Goal: Task Accomplishment & Management: Use online tool/utility

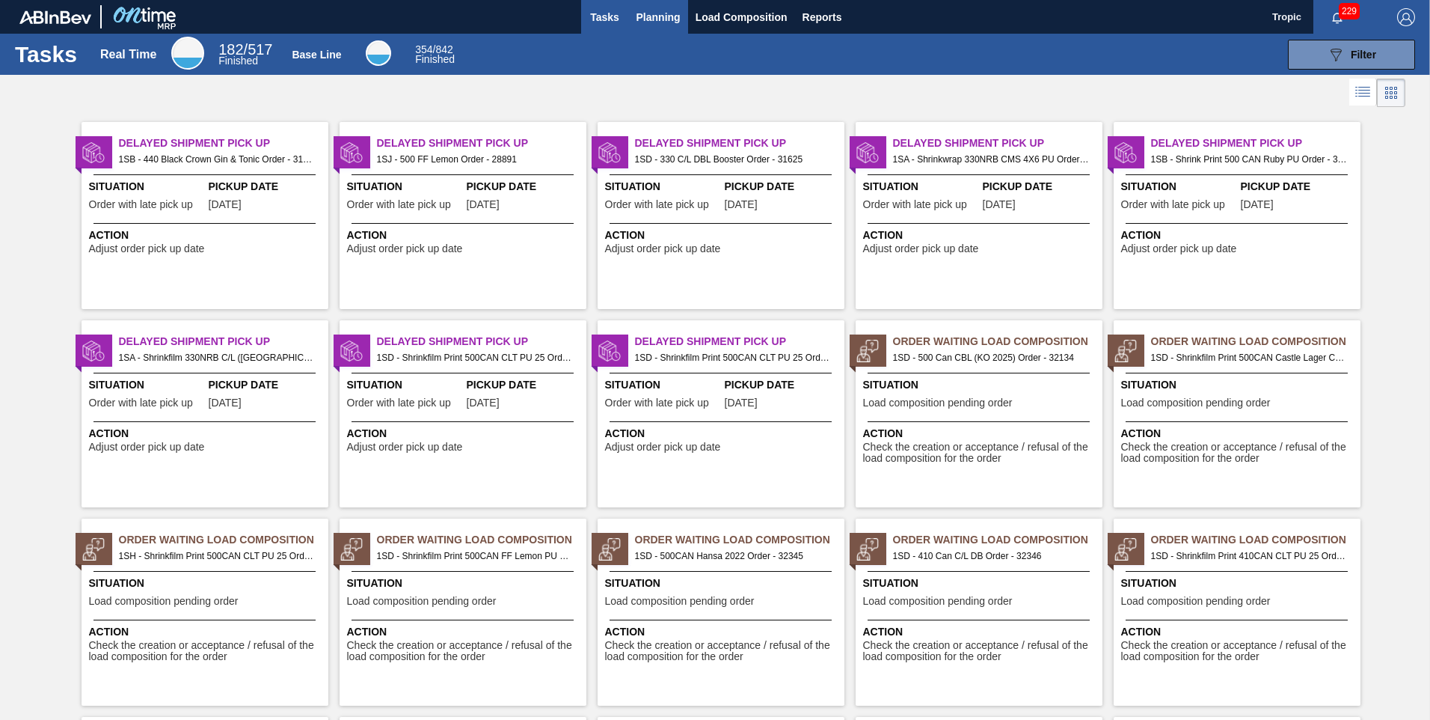
click at [641, 8] on span "Planning" at bounding box center [659, 17] width 44 height 18
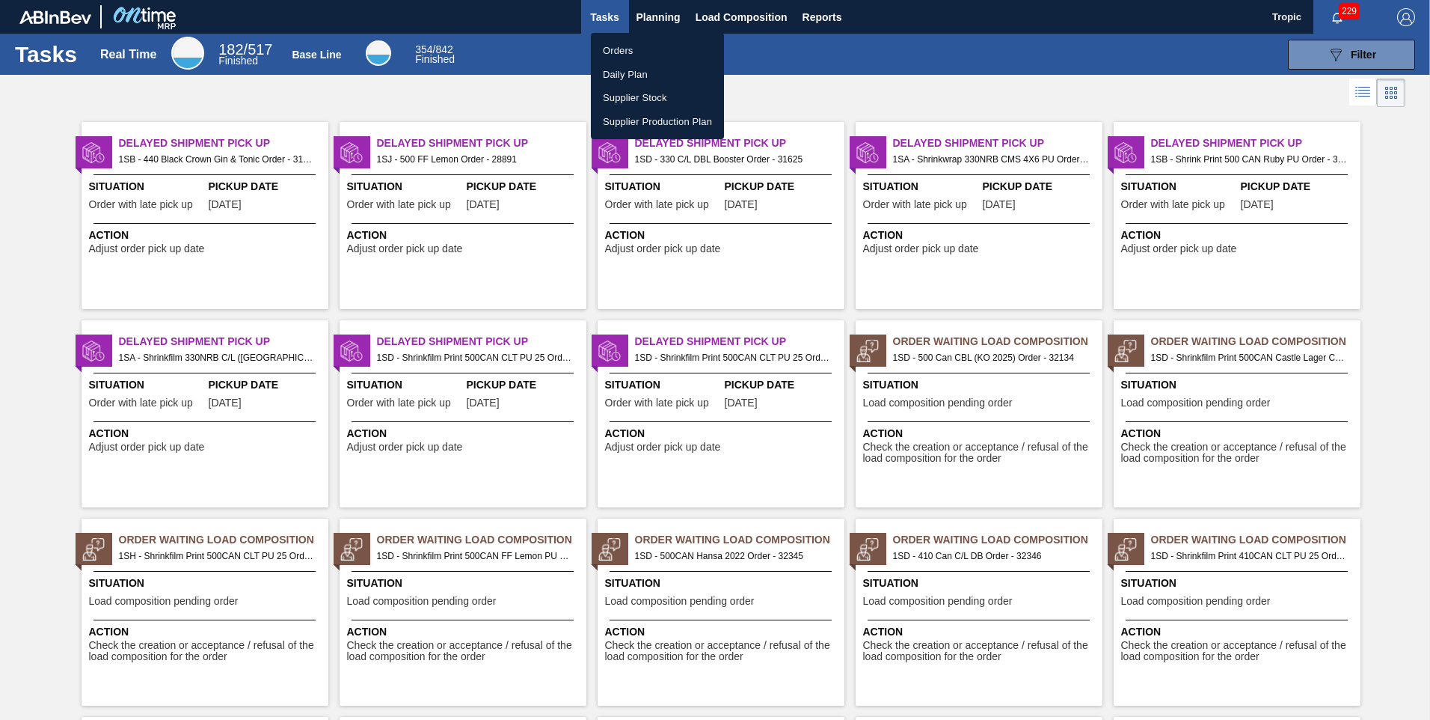
click at [609, 45] on li "Orders" at bounding box center [657, 51] width 133 height 24
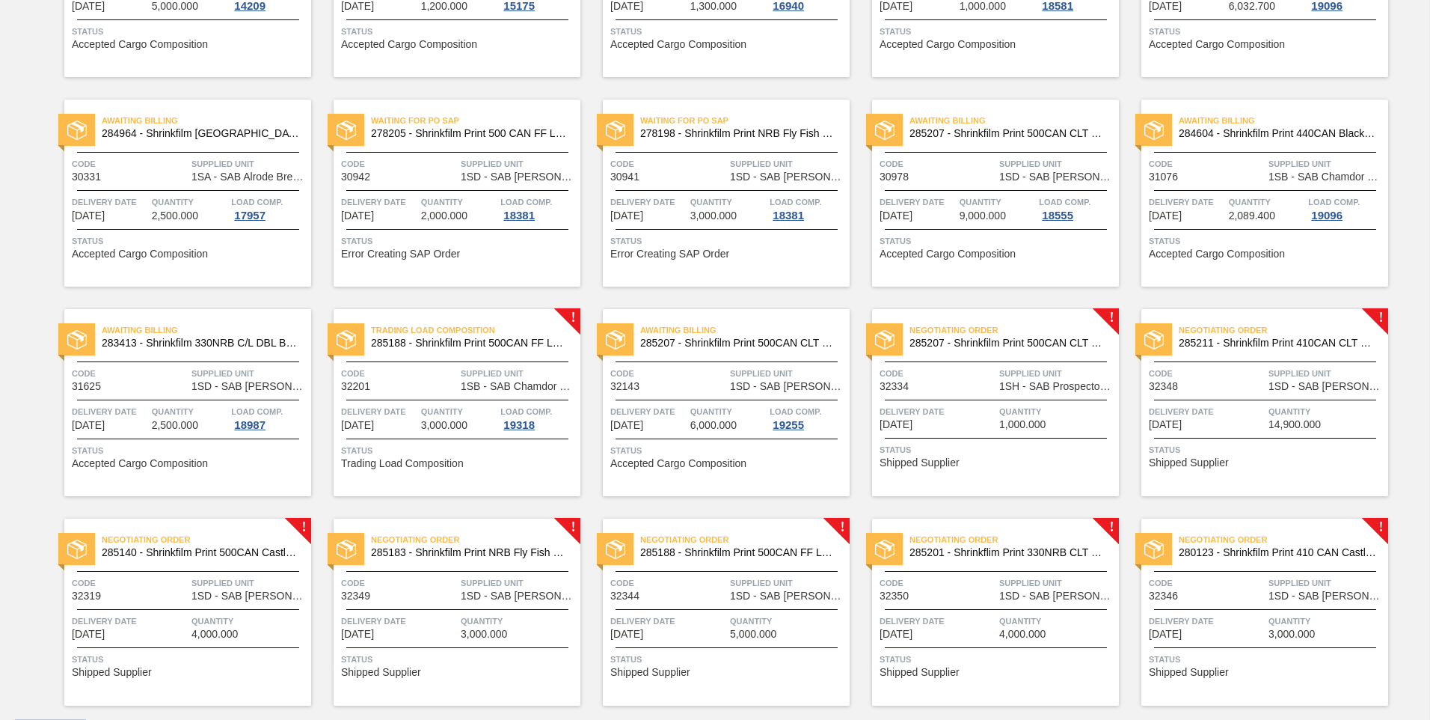
scroll to position [284, 0]
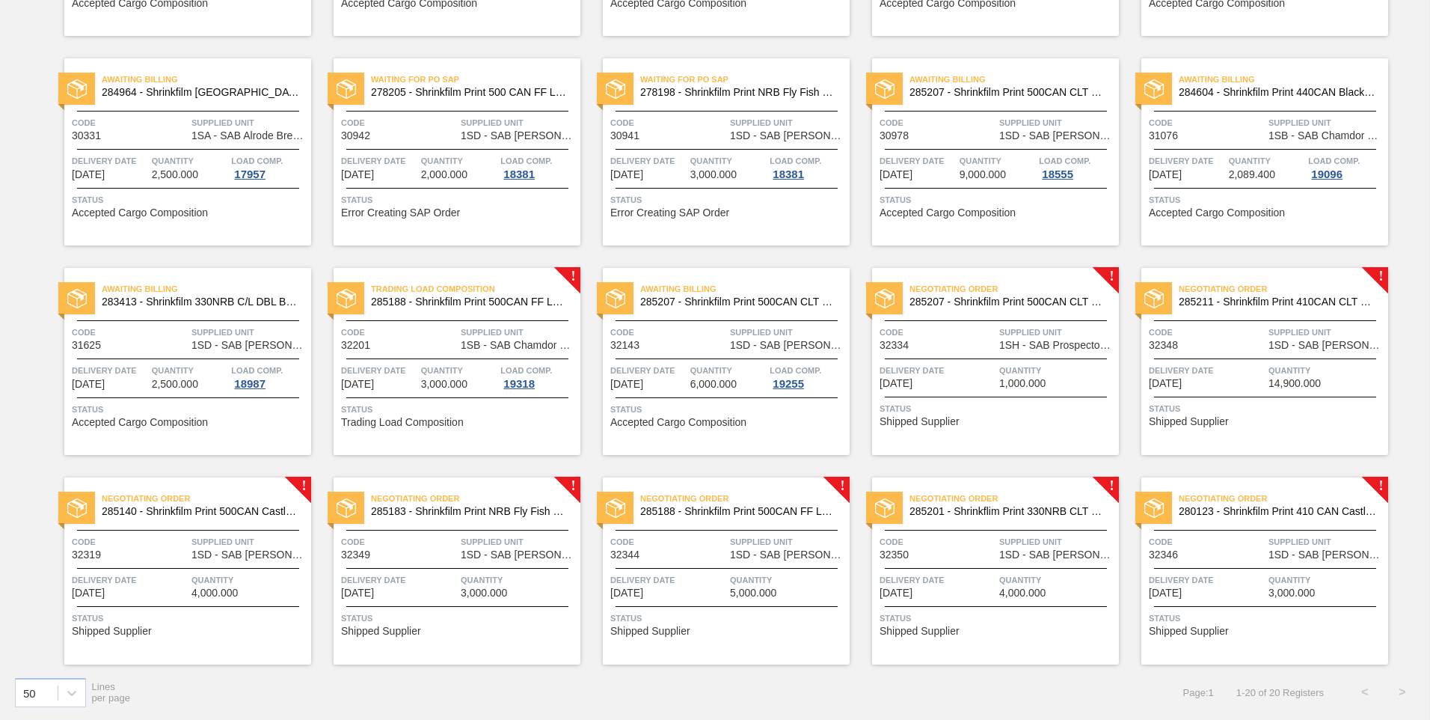
click at [1257, 568] on div at bounding box center [1265, 568] width 222 height 1
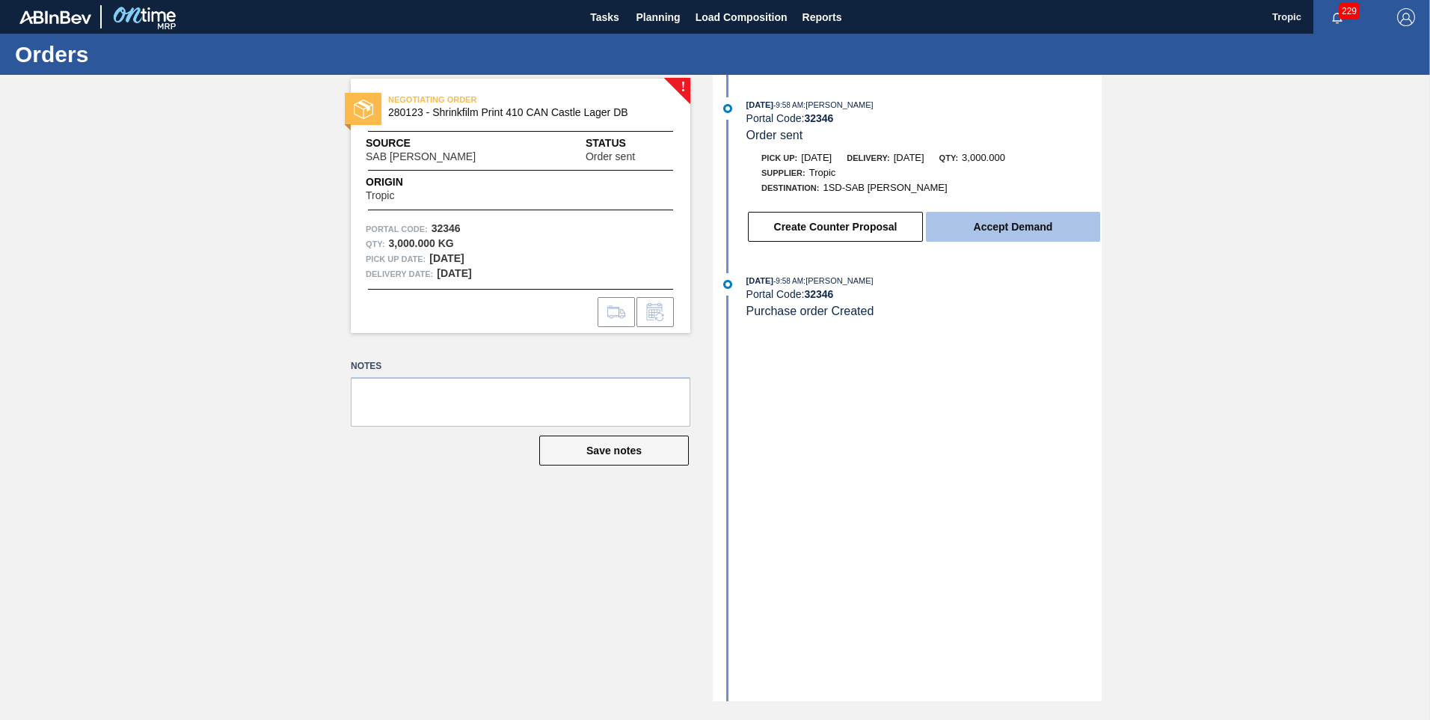
click at [1032, 218] on button "Accept Demand" at bounding box center [1013, 227] width 174 height 30
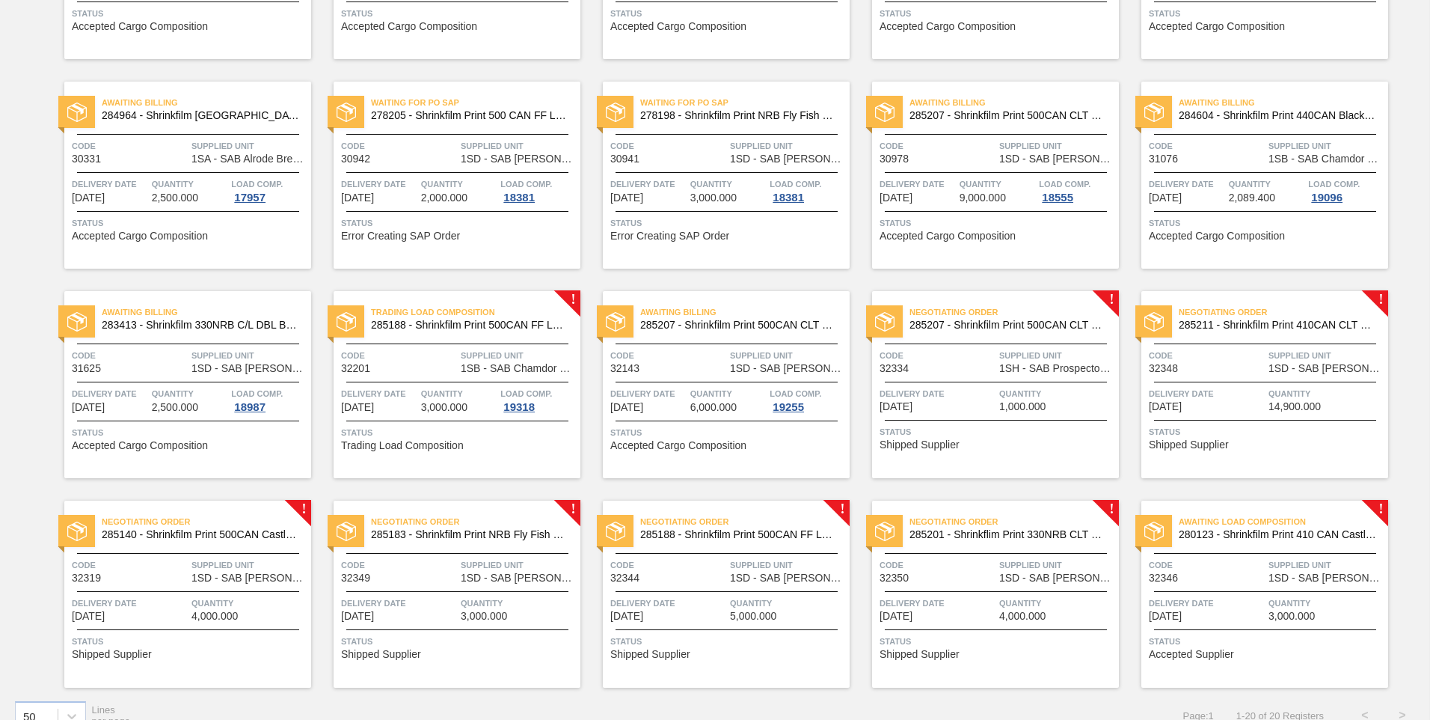
scroll to position [284, 0]
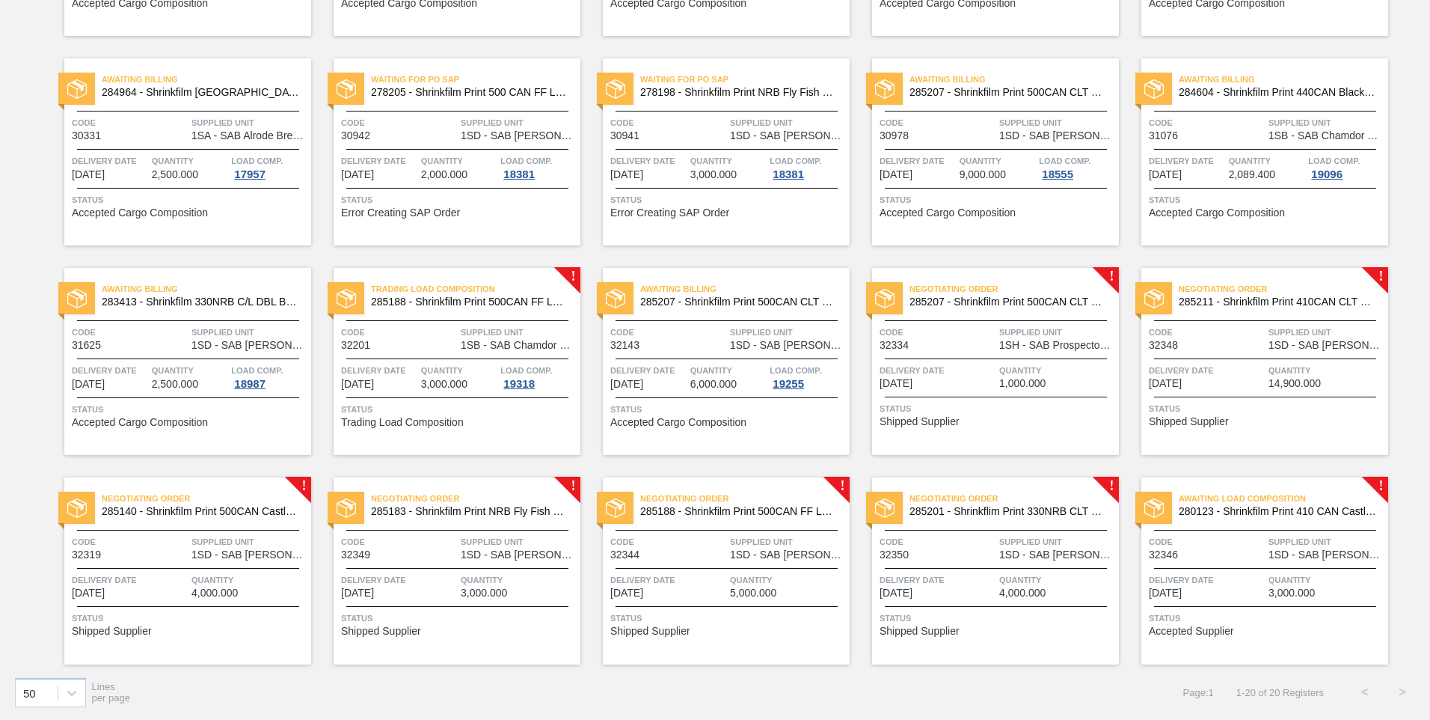
click at [1028, 542] on span "Supplied Unit" at bounding box center [1057, 541] width 116 height 15
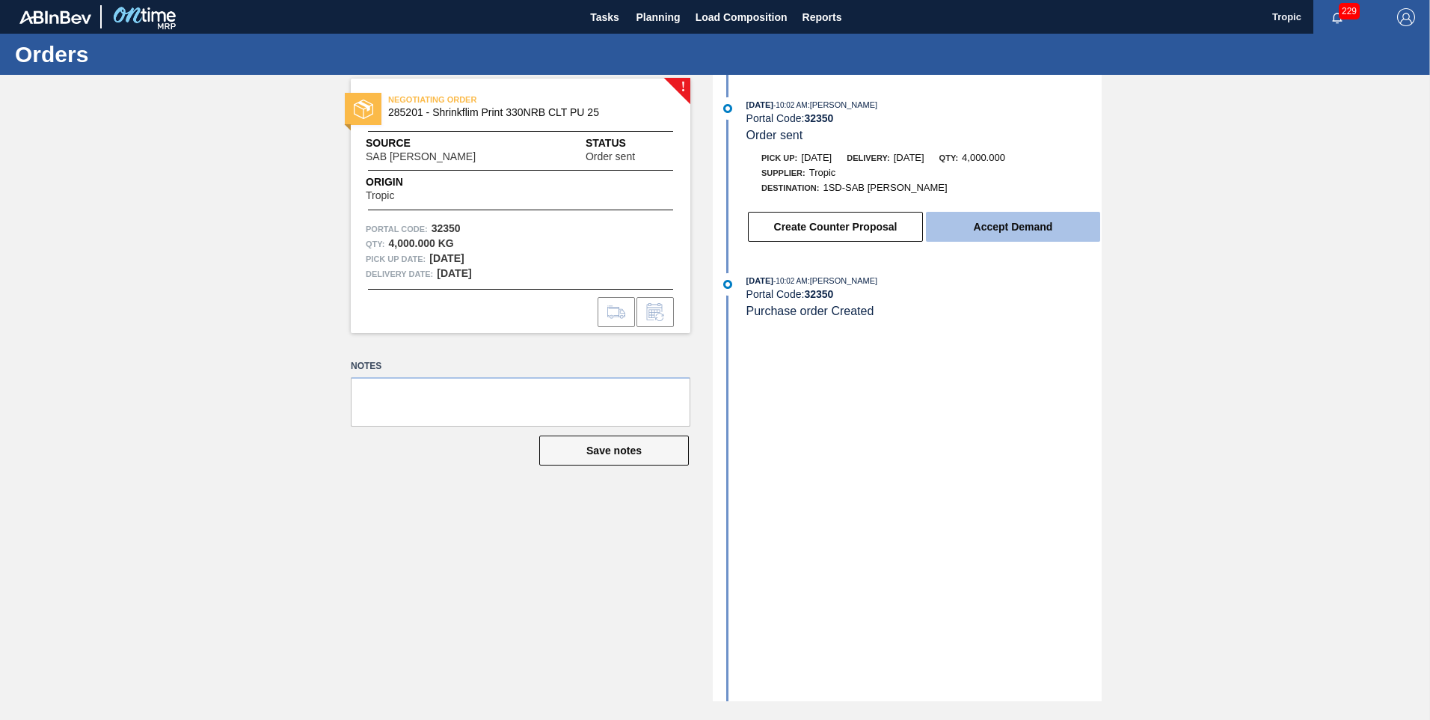
click at [957, 222] on button "Accept Demand" at bounding box center [1013, 227] width 174 height 30
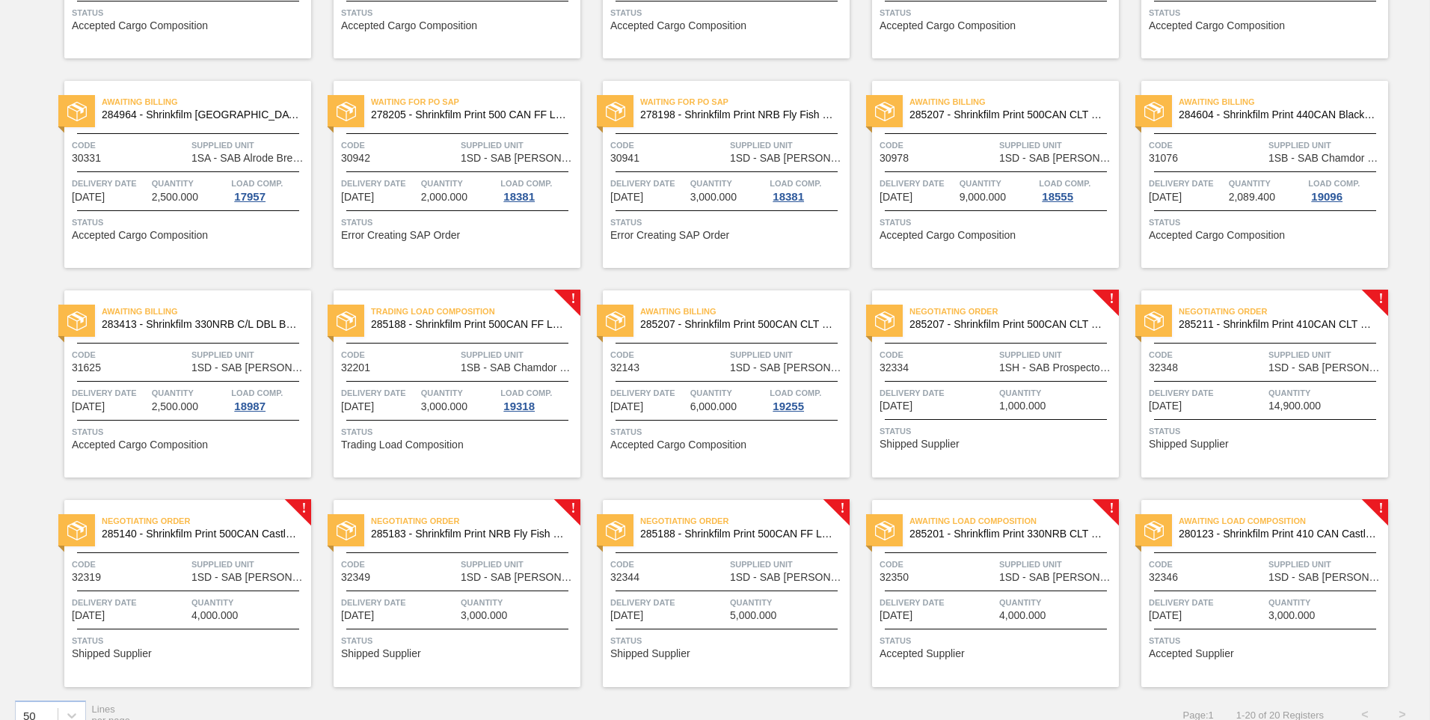
scroll to position [284, 0]
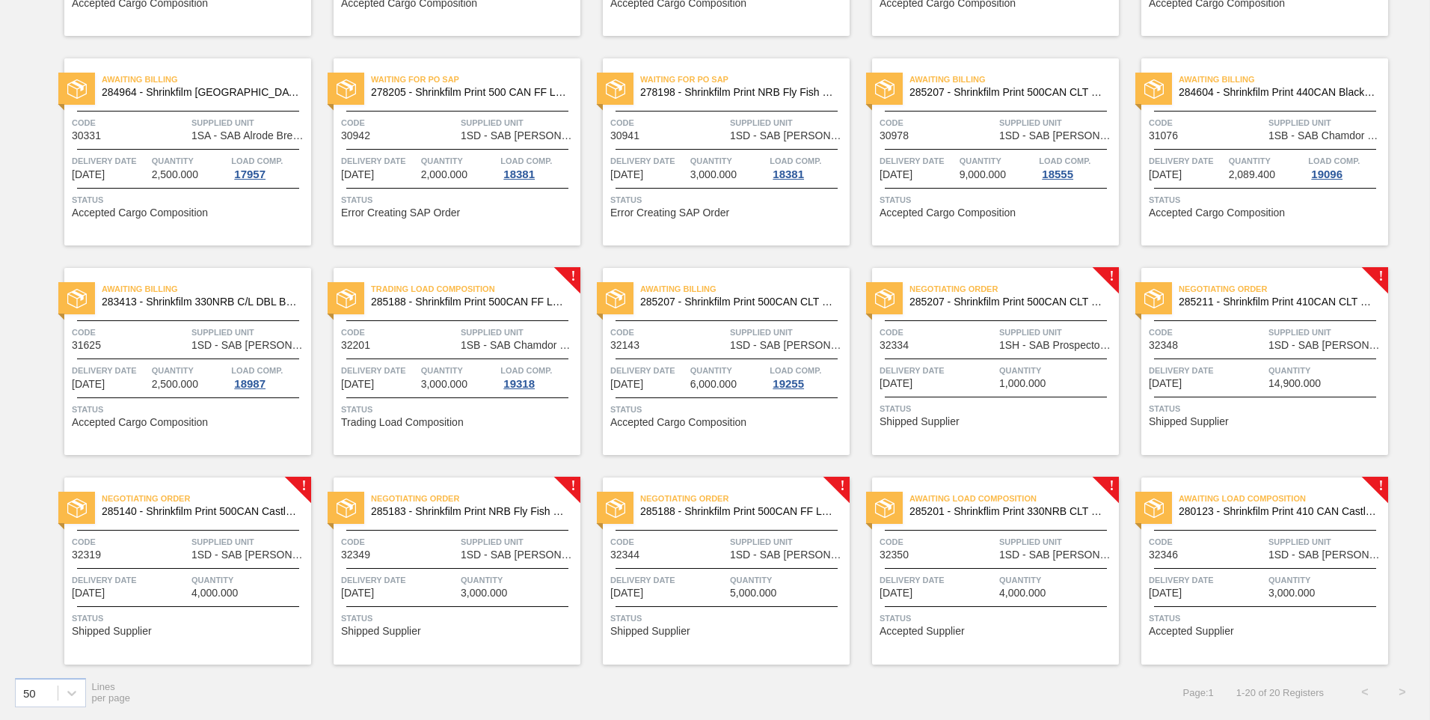
click at [729, 519] on div "Negotiating Order 285188 - Shrinkfilm Print 500CAN FF Lemon PU" at bounding box center [726, 505] width 247 height 34
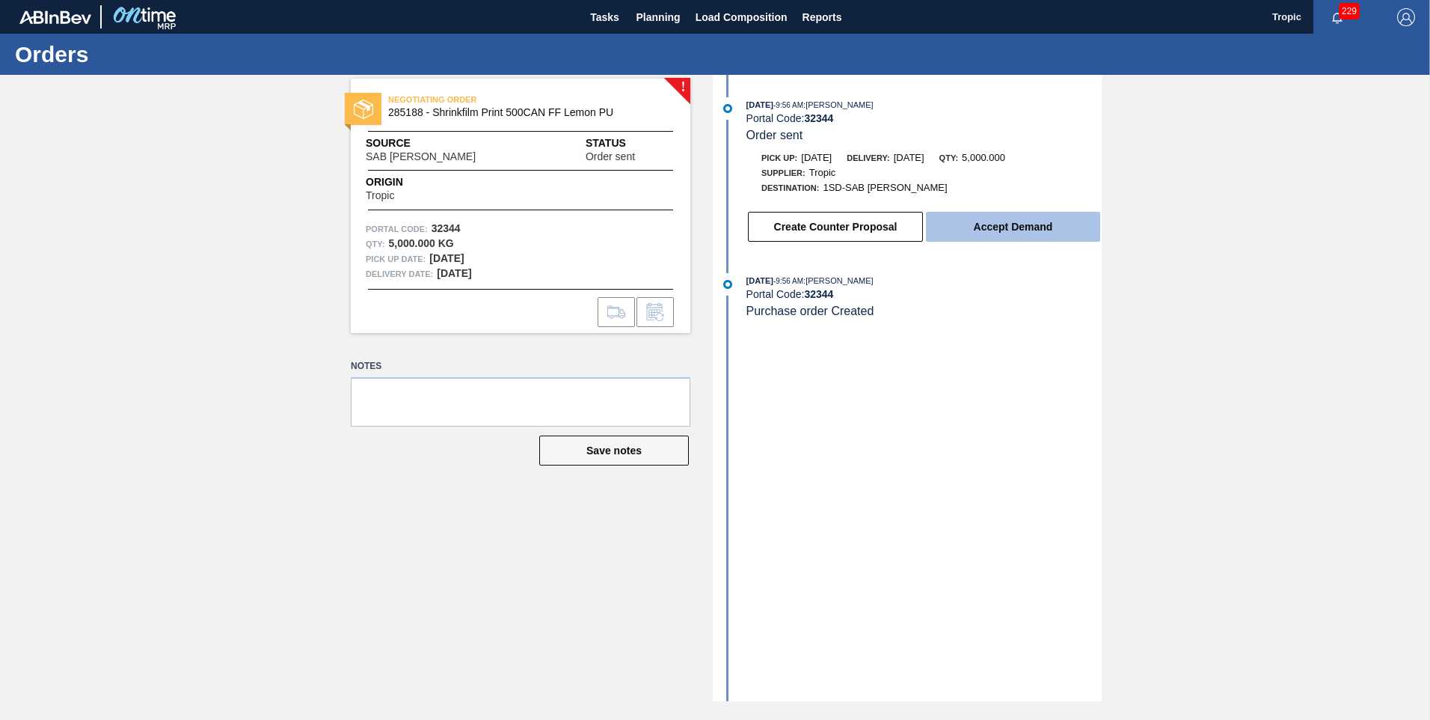
click at [1035, 226] on button "Accept Demand" at bounding box center [1013, 227] width 174 height 30
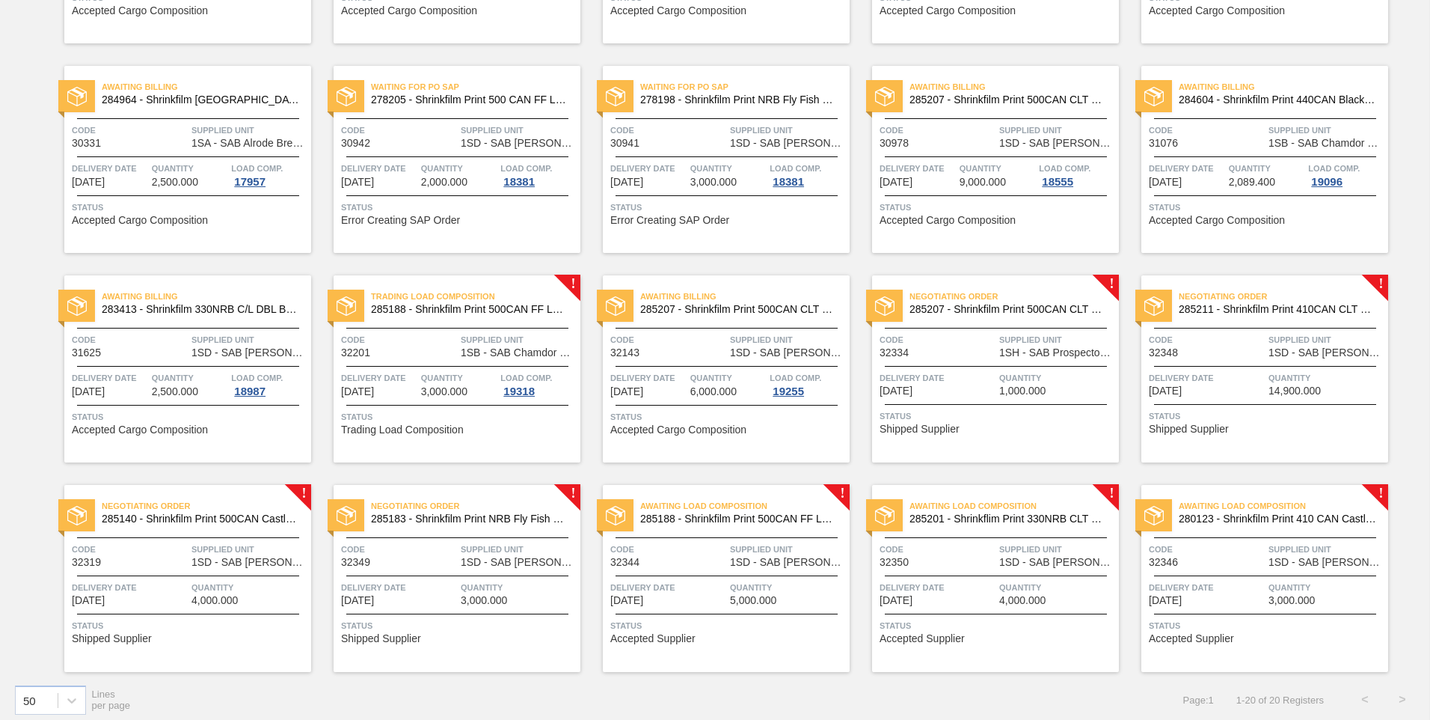
scroll to position [284, 0]
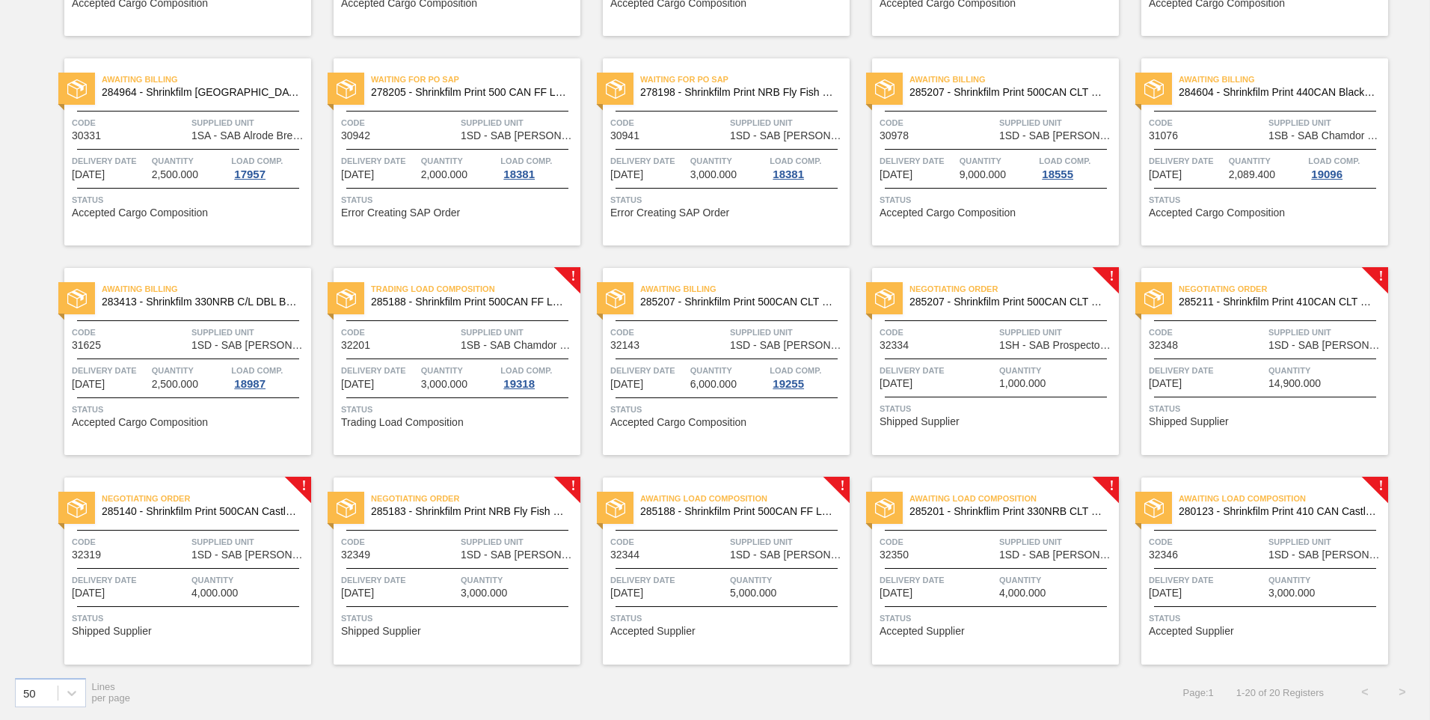
click at [518, 548] on span "Supplied Unit" at bounding box center [519, 541] width 116 height 15
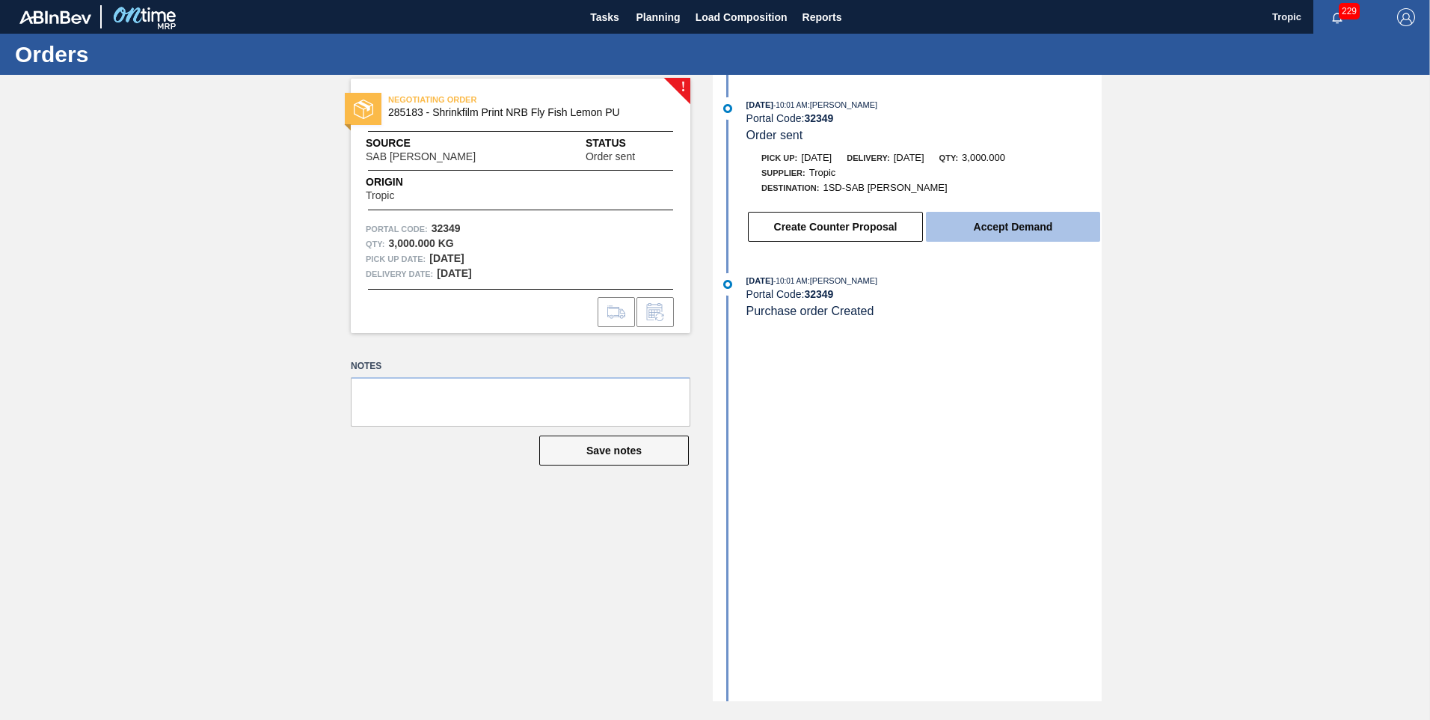
click at [993, 233] on button "Accept Demand" at bounding box center [1013, 227] width 174 height 30
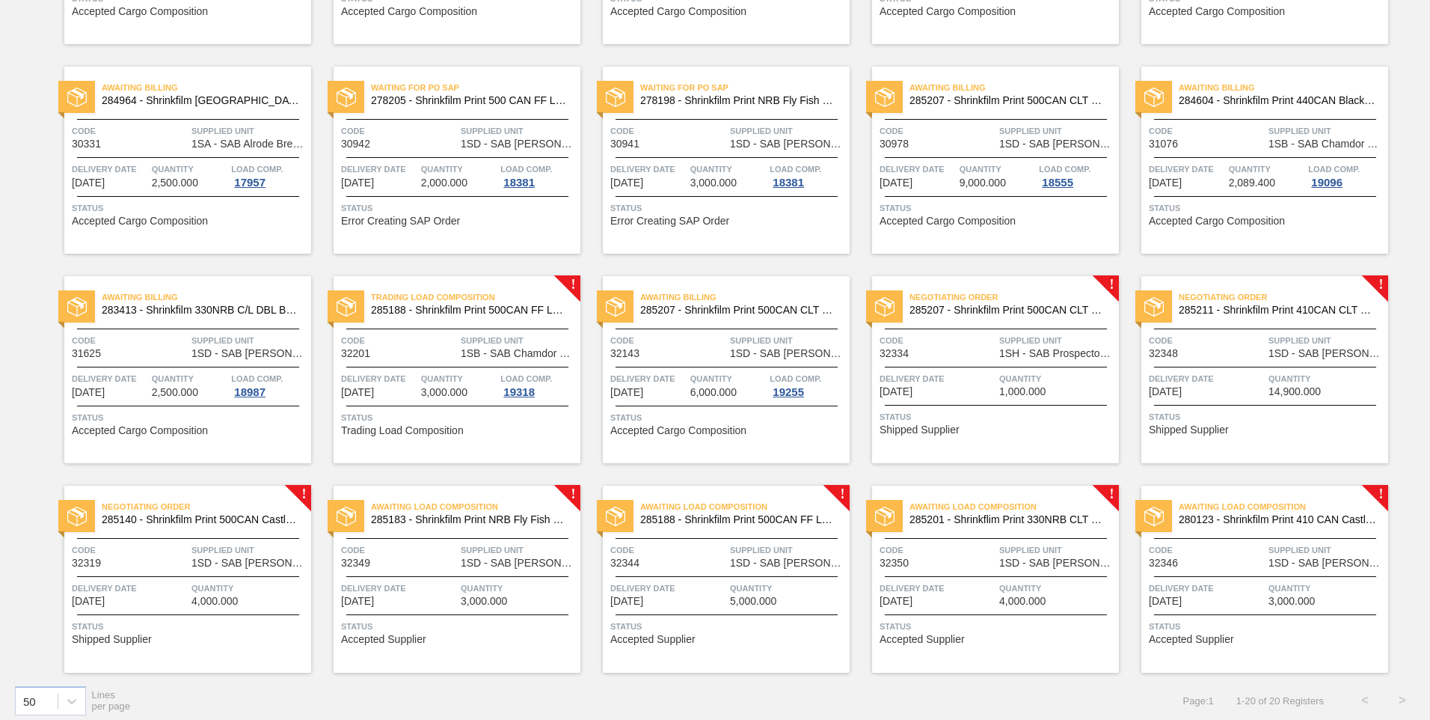
scroll to position [284, 0]
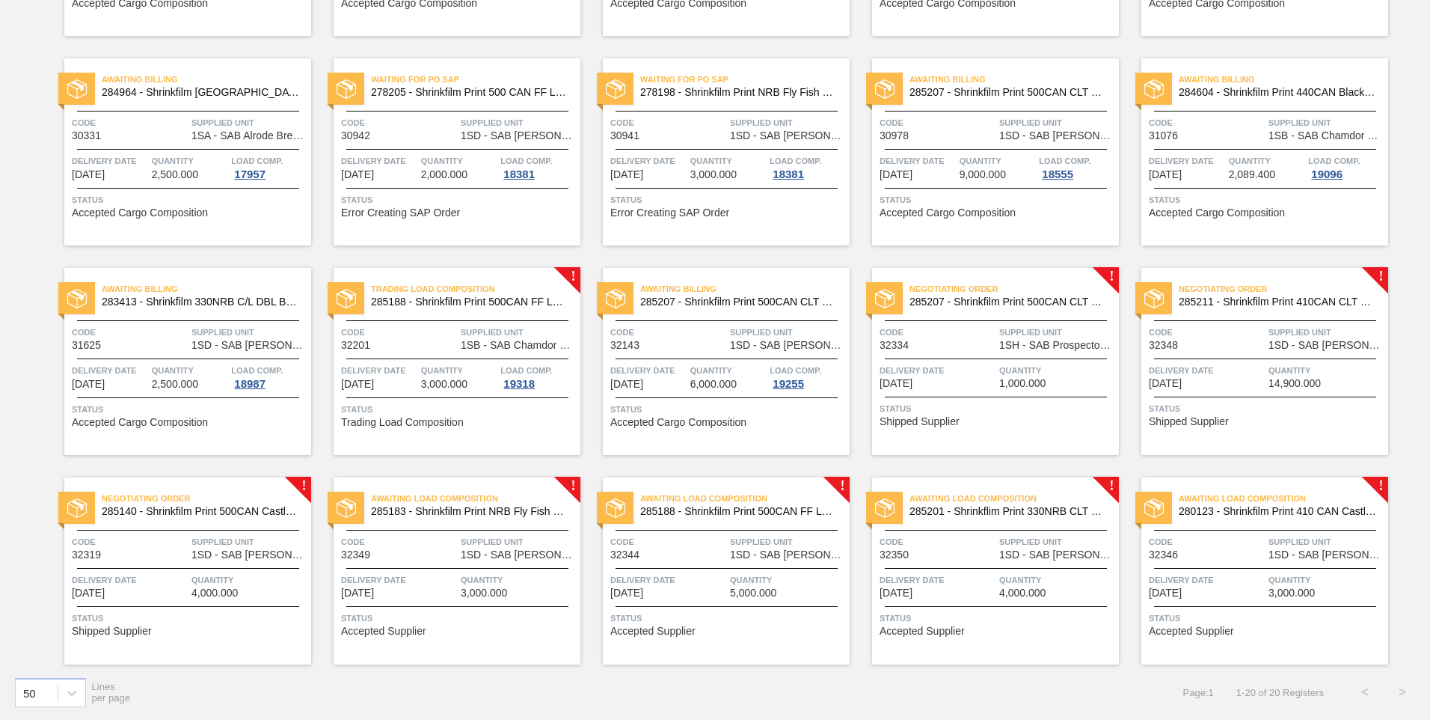
click at [203, 535] on span "Supplied Unit" at bounding box center [249, 541] width 116 height 15
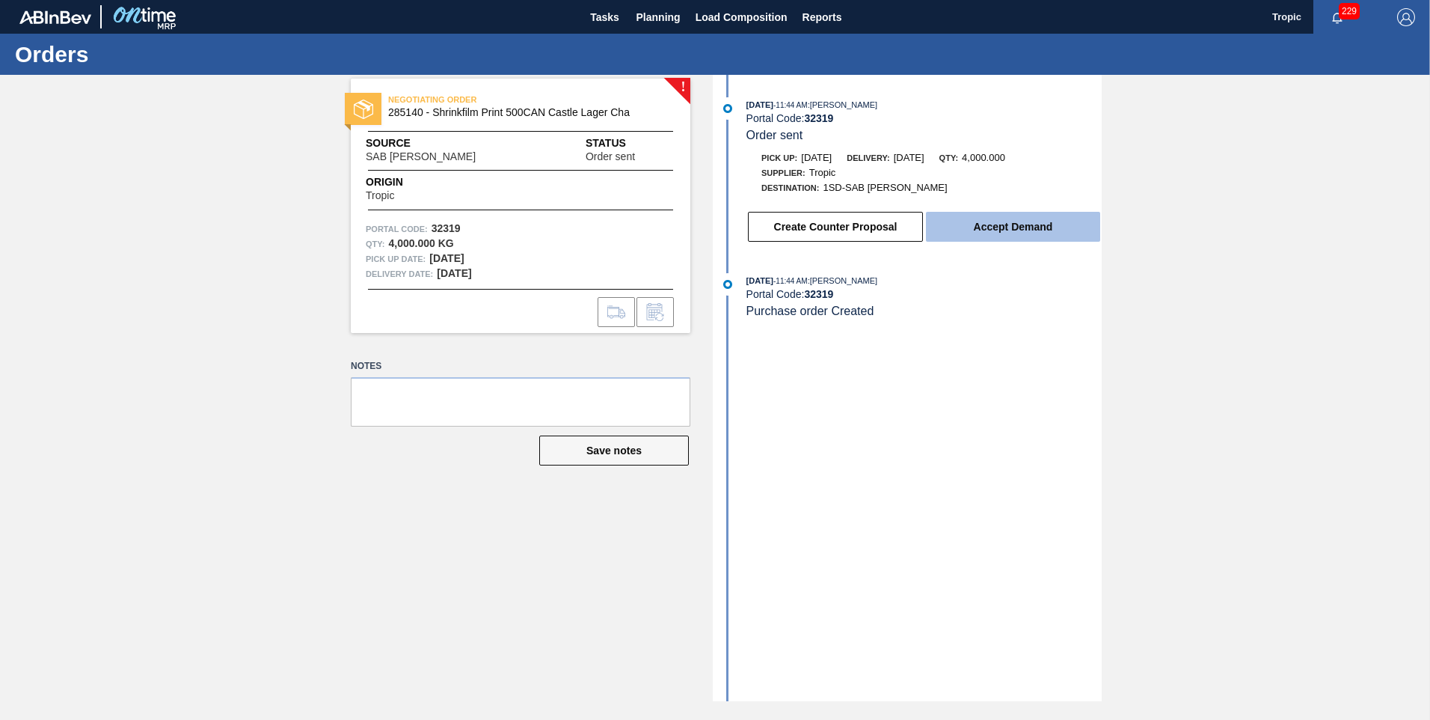
click at [1069, 235] on button "Accept Demand" at bounding box center [1013, 227] width 174 height 30
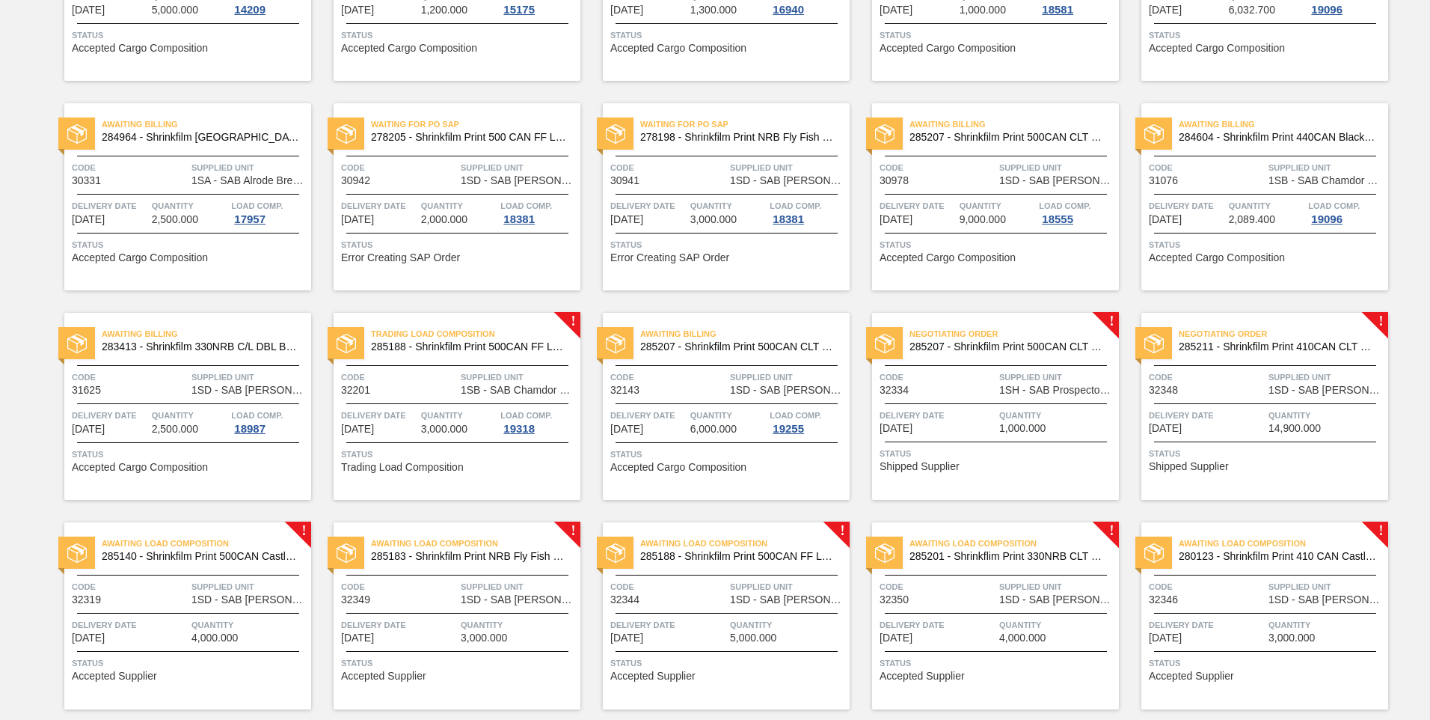
scroll to position [284, 0]
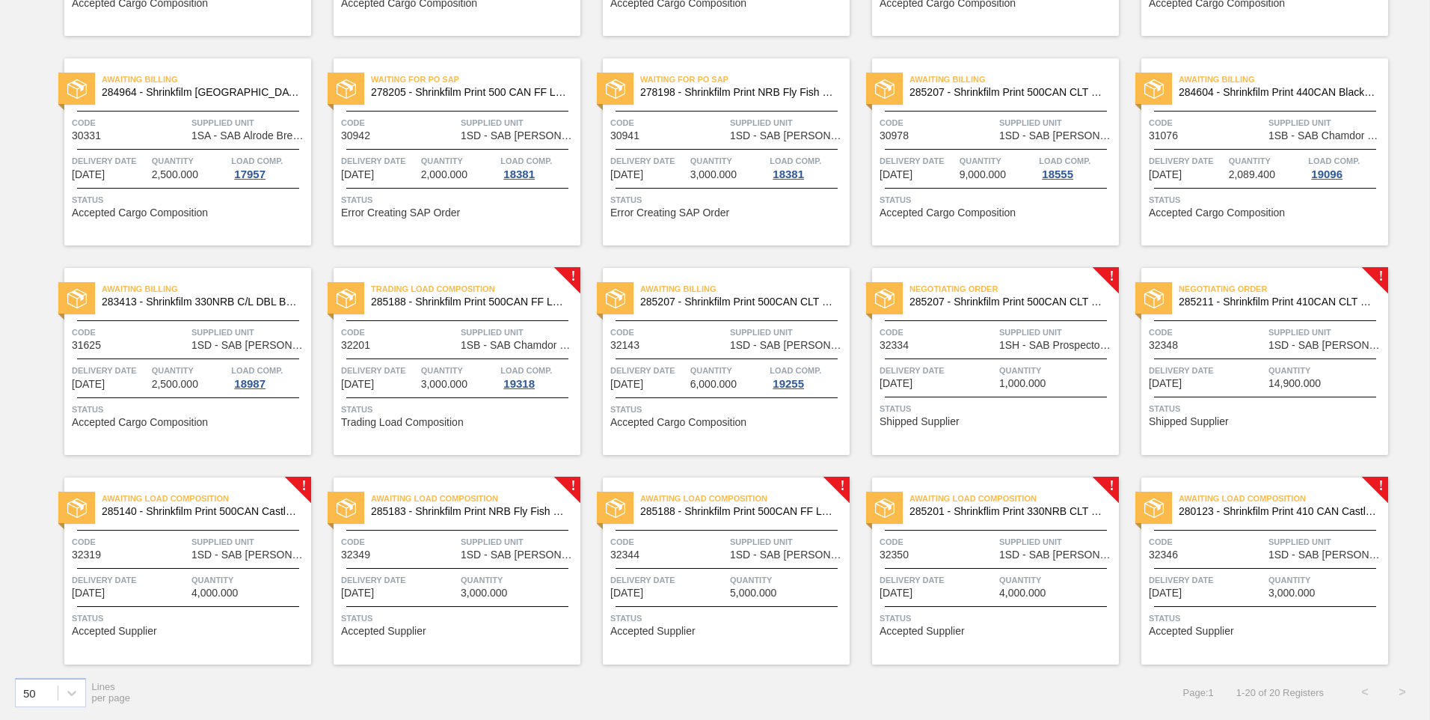
click at [1258, 364] on span "Delivery Date" at bounding box center [1207, 370] width 116 height 15
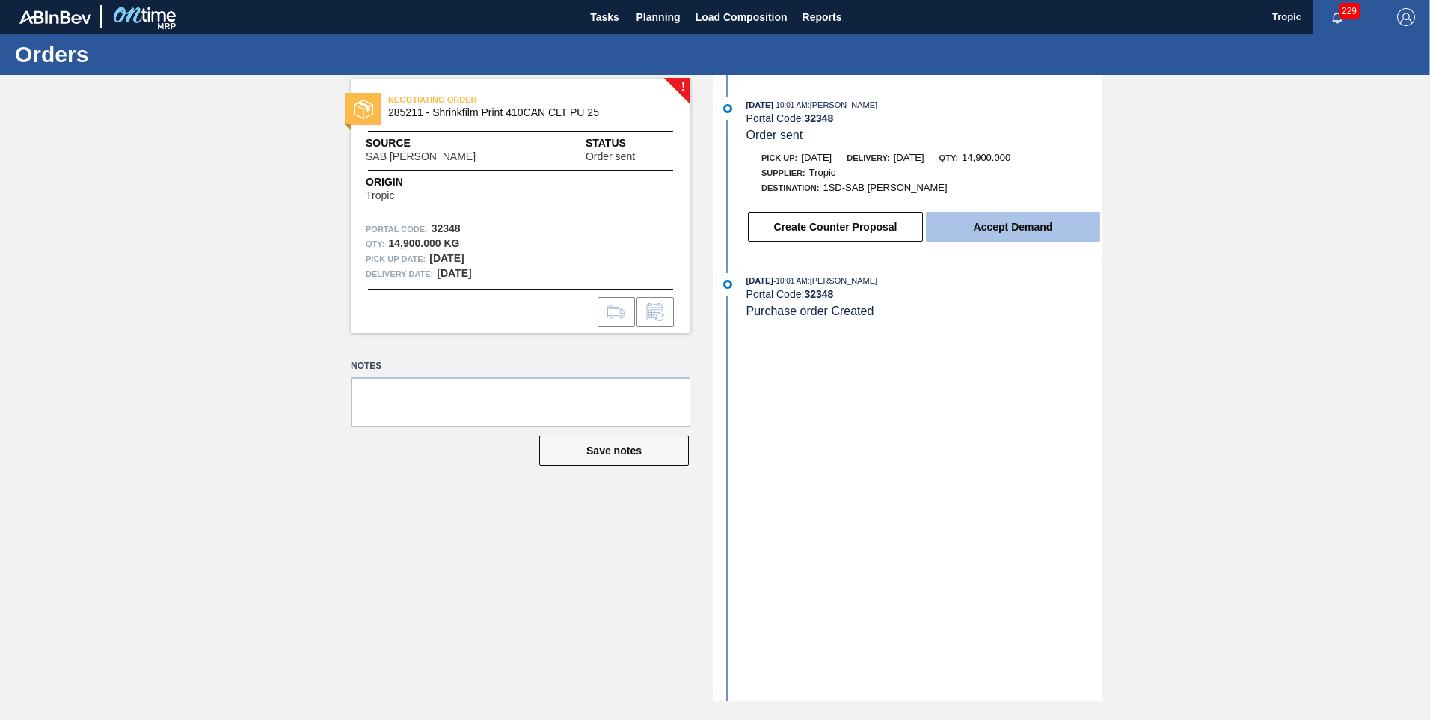
click at [982, 228] on button "Accept Demand" at bounding box center [1013, 227] width 174 height 30
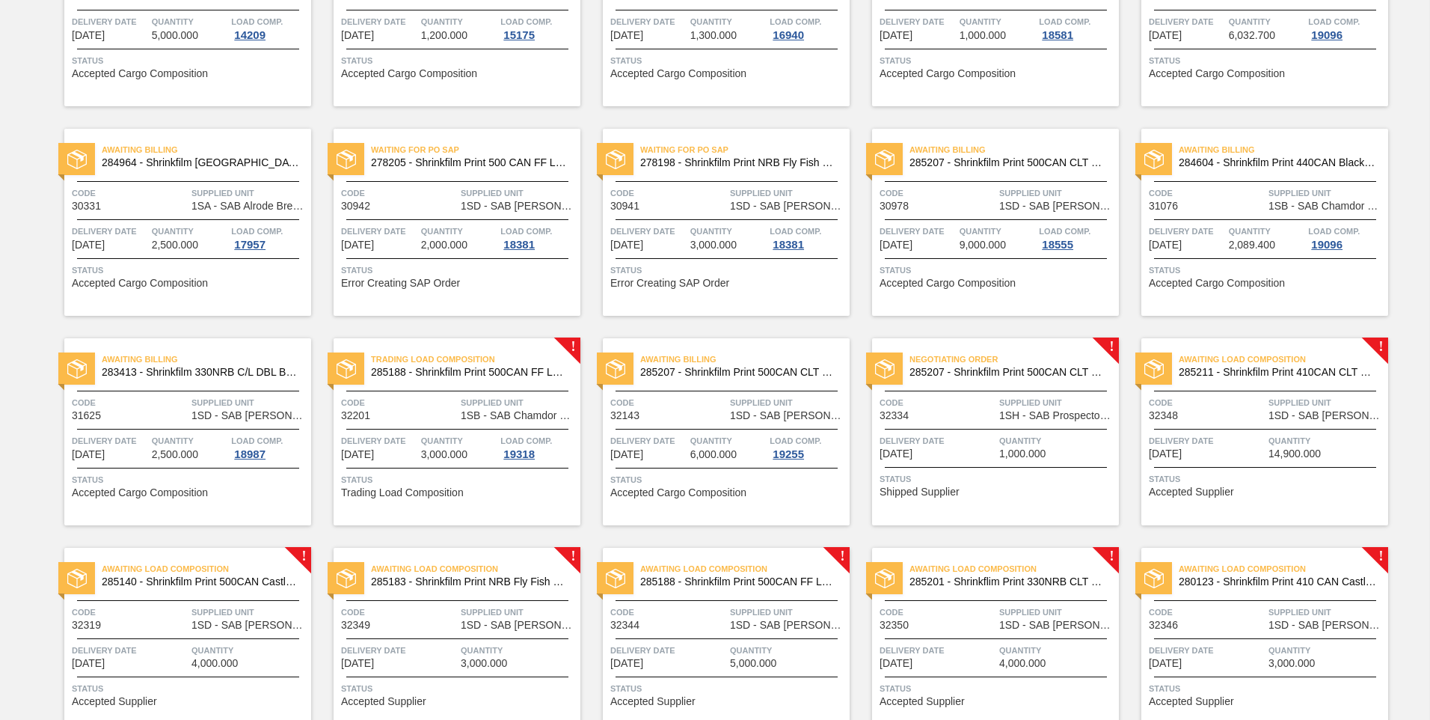
scroll to position [284, 0]
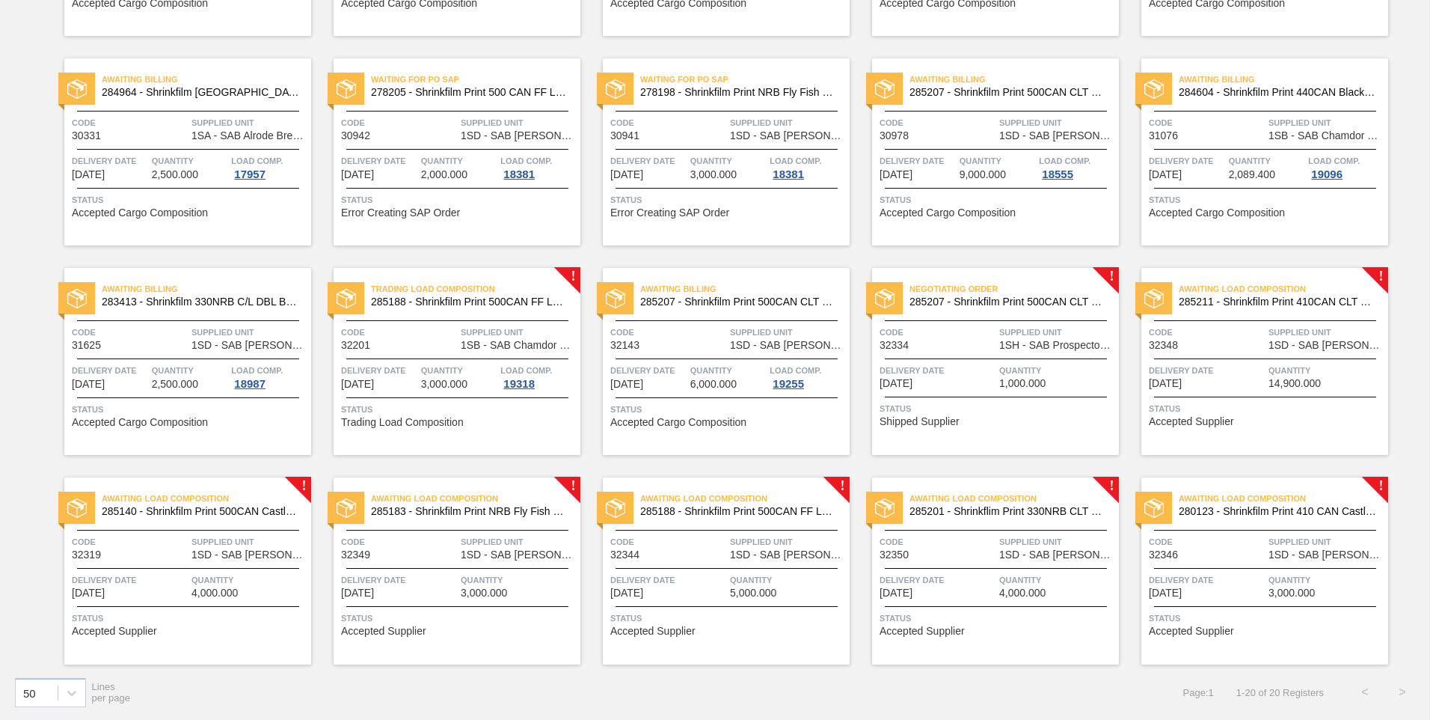
click at [1202, 367] on span "Delivery Date" at bounding box center [1207, 370] width 116 height 15
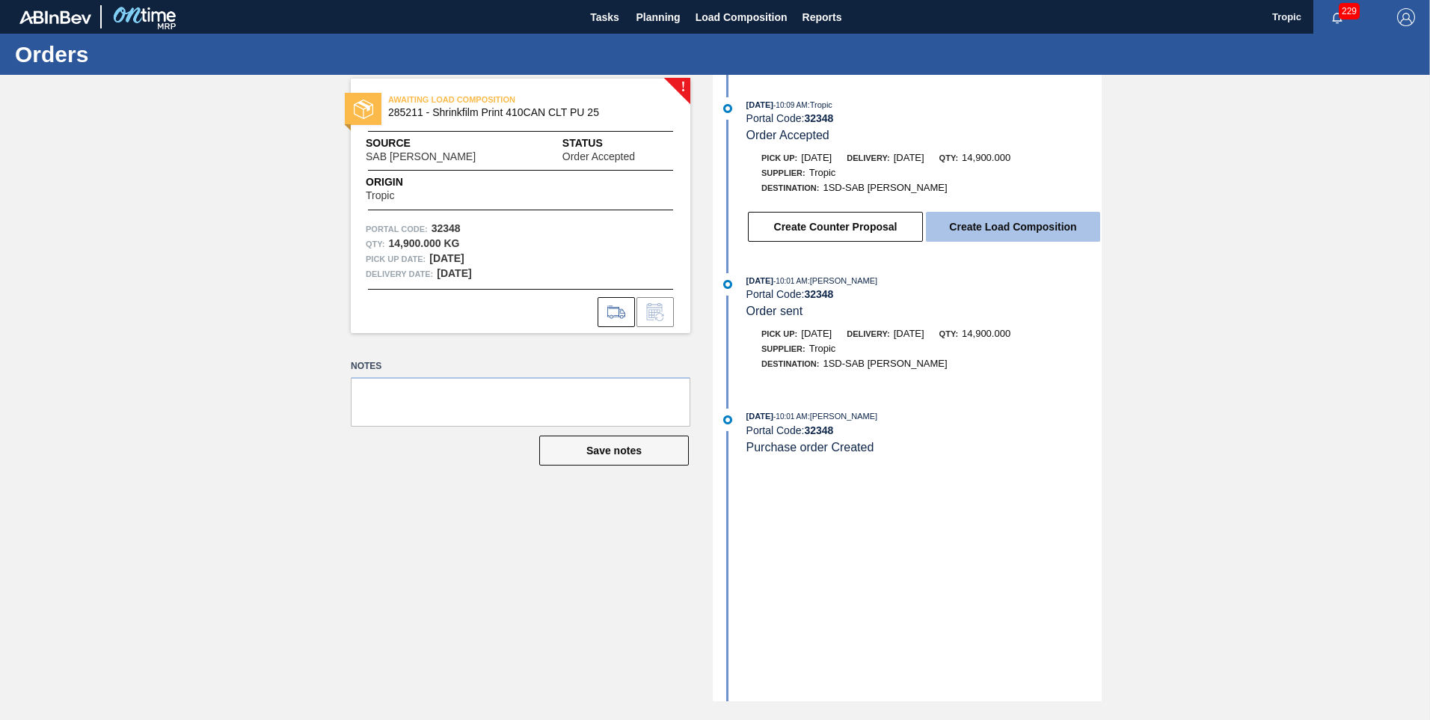
click at [994, 221] on button "Create Load Composition" at bounding box center [1013, 227] width 174 height 30
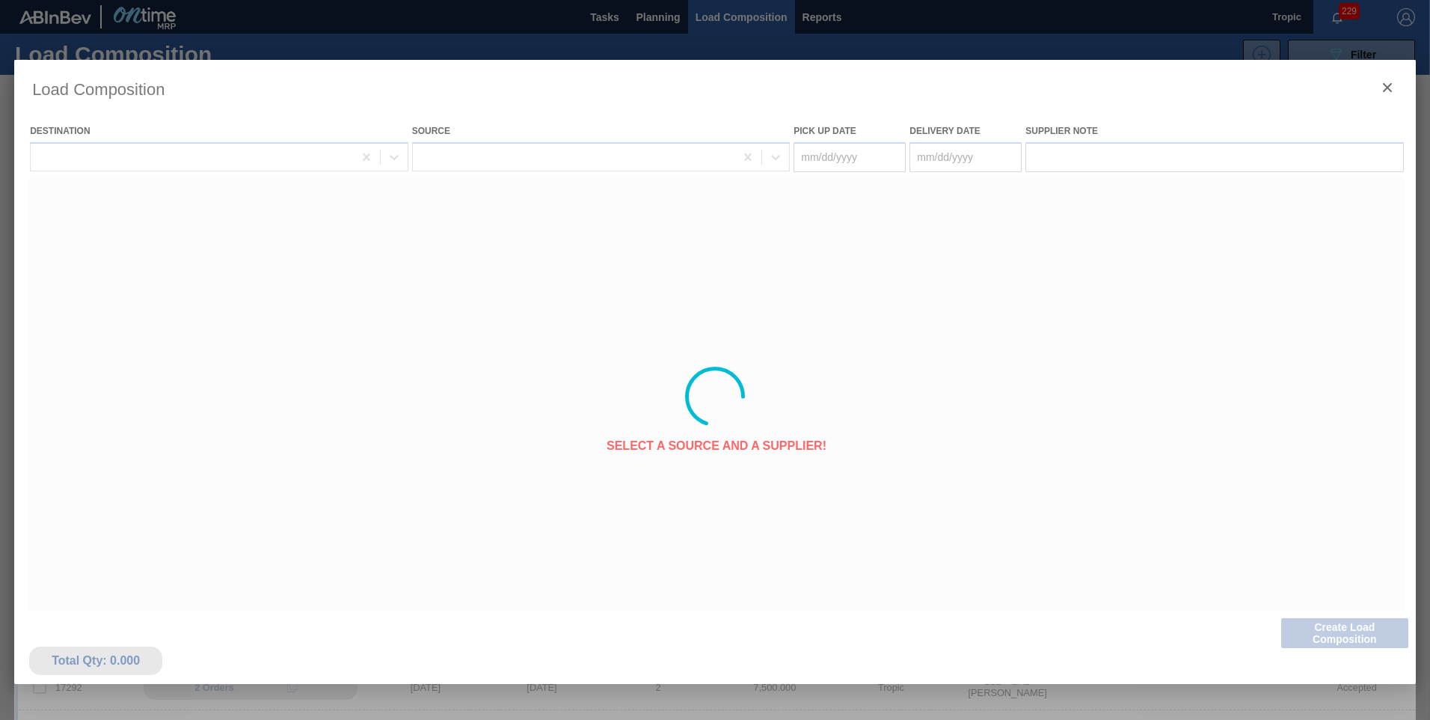
type Date "[DATE]"
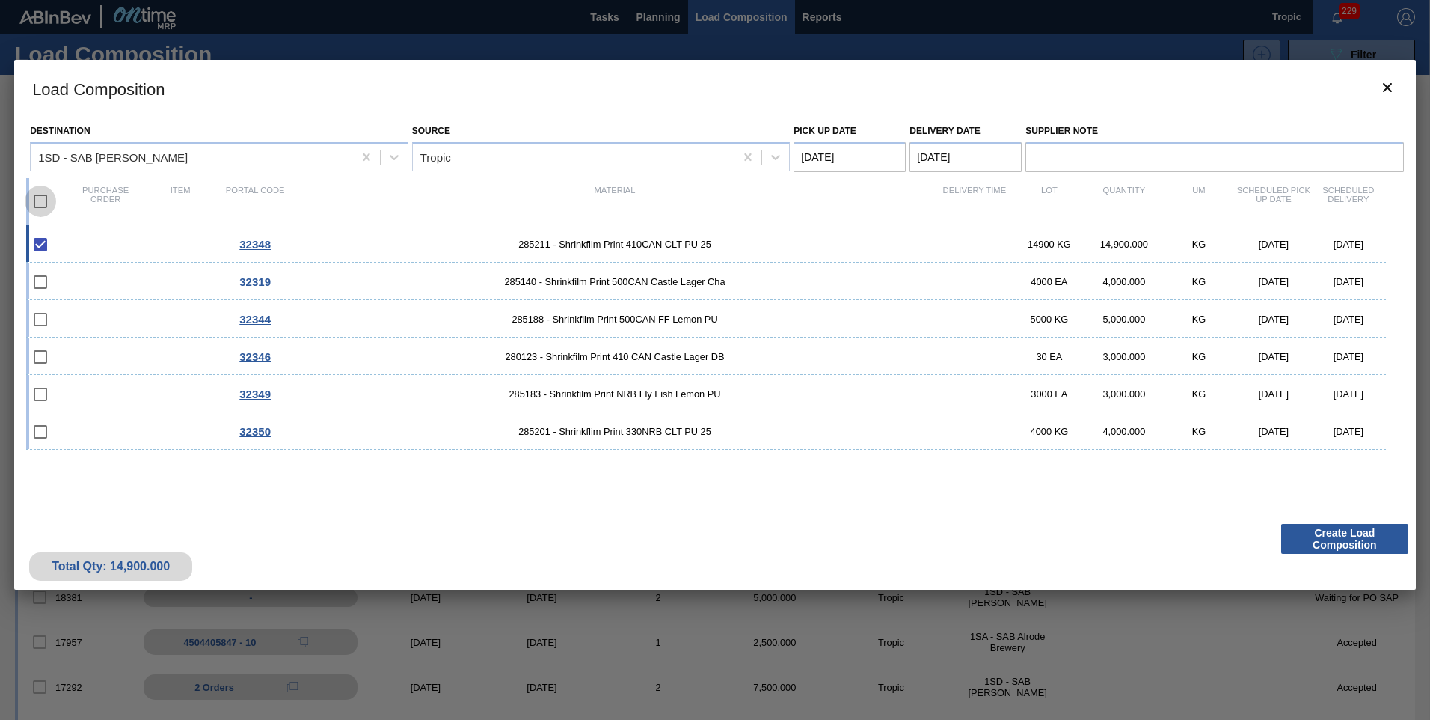
click at [43, 196] on input "checkbox" at bounding box center [40, 200] width 31 height 31
checkbox input "true"
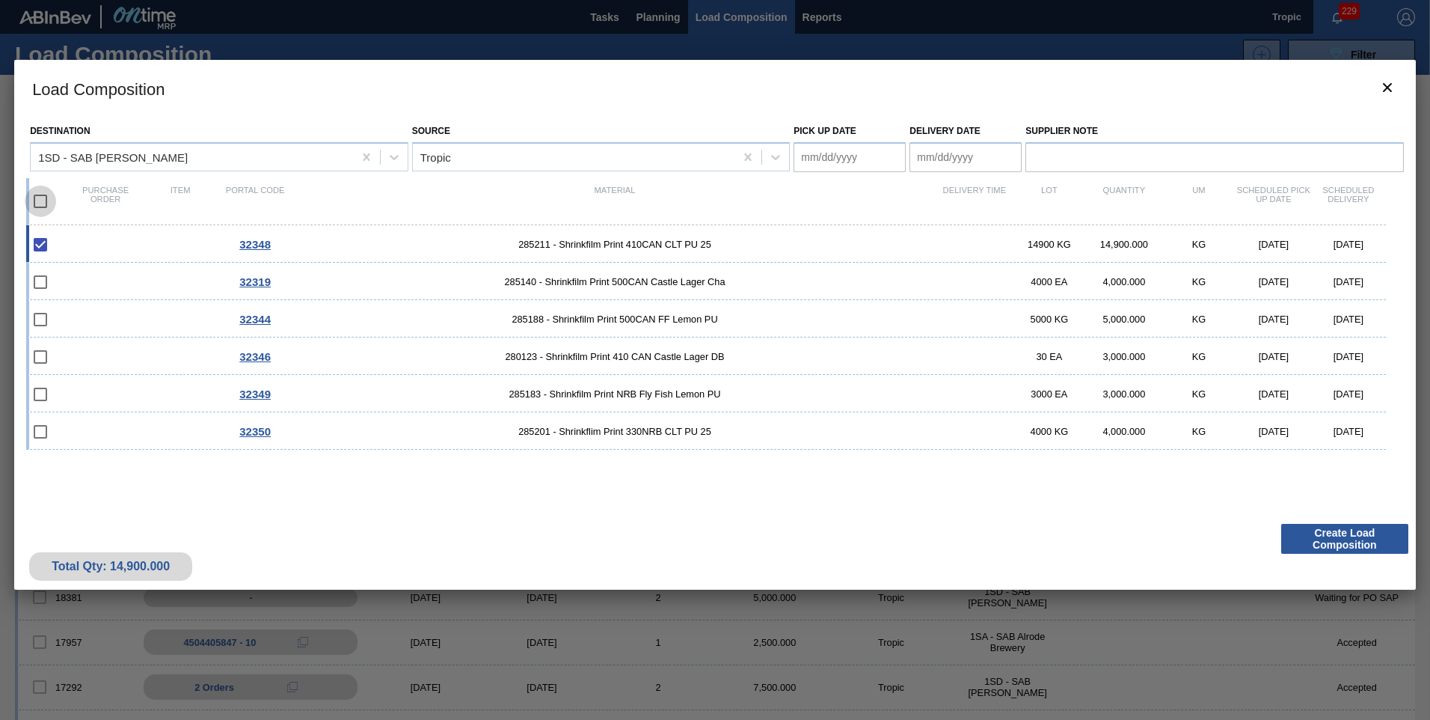
checkbox input "true"
click at [830, 157] on Date "Pick up Date" at bounding box center [850, 157] width 112 height 30
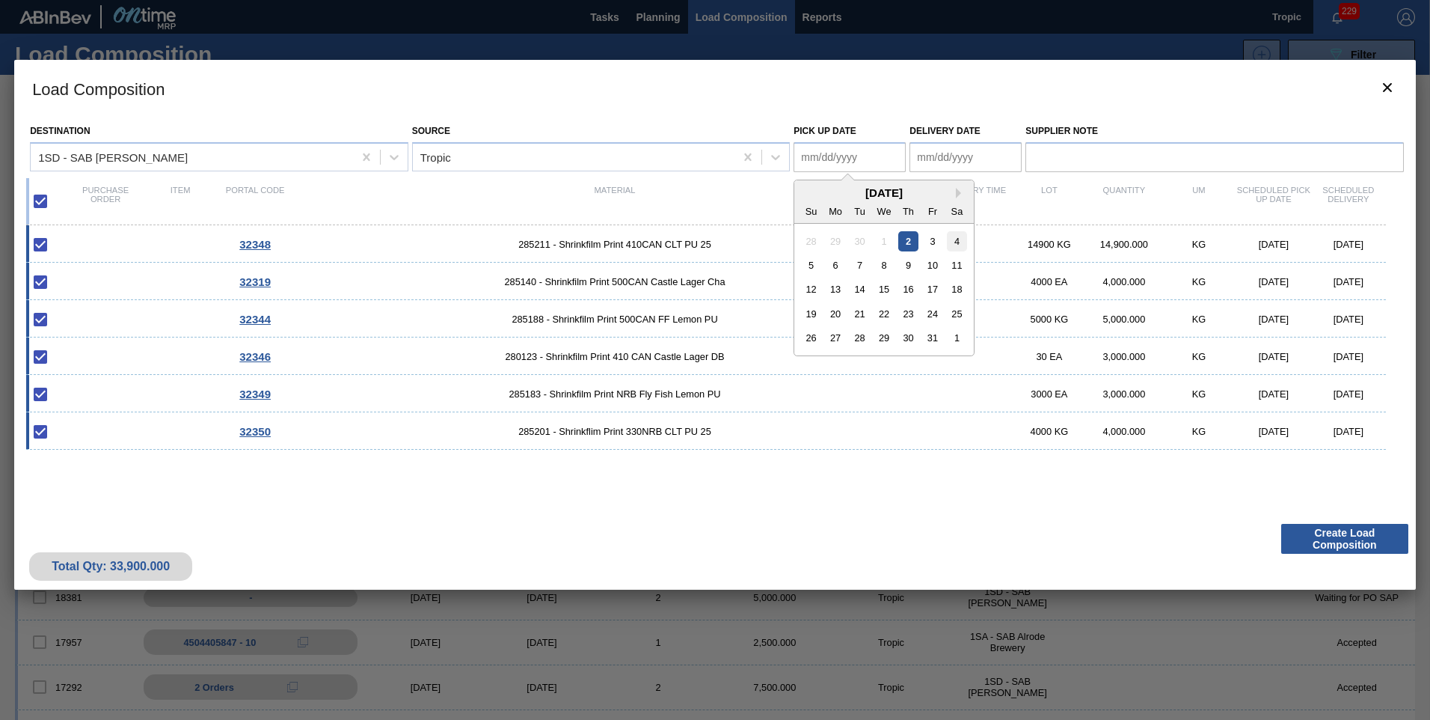
click at [960, 239] on div "4" at bounding box center [957, 240] width 20 height 20
type Date "[DATE]"
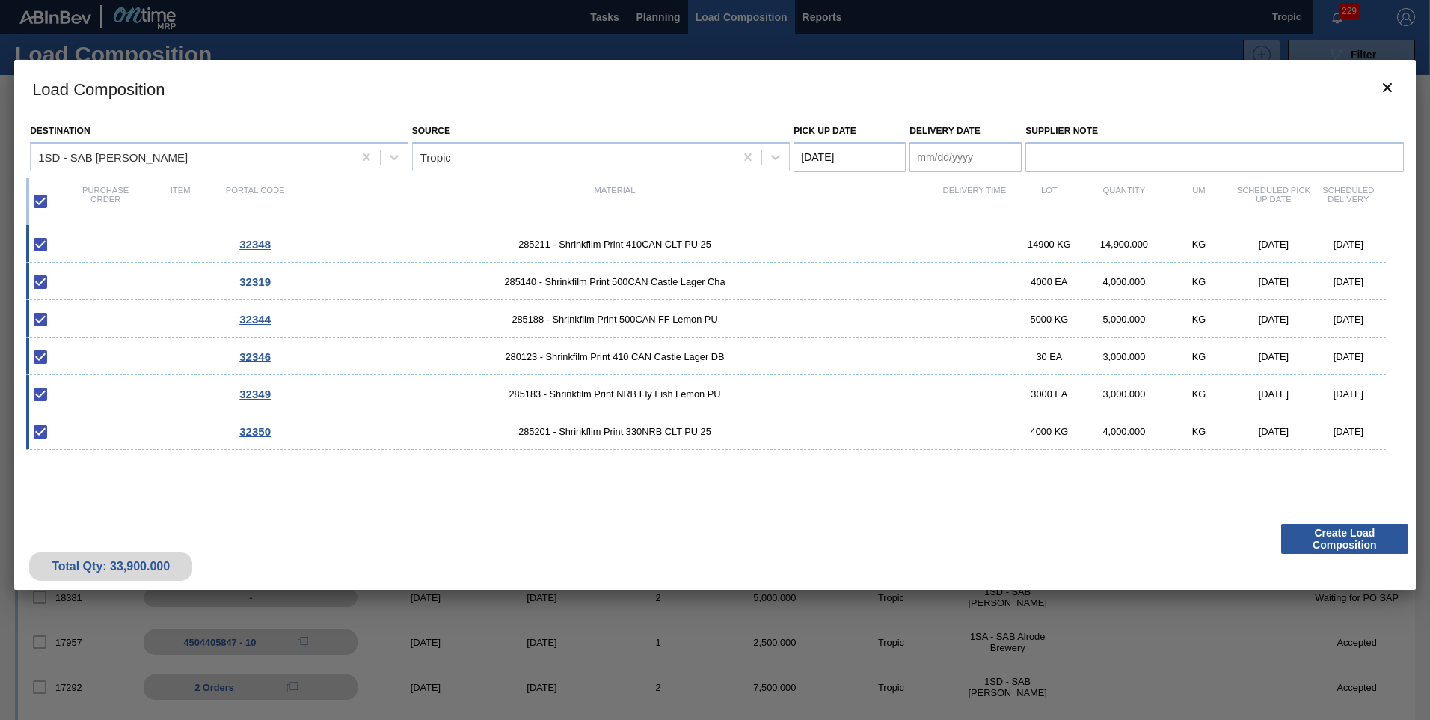
click at [957, 159] on Date "Delivery Date" at bounding box center [966, 157] width 112 height 30
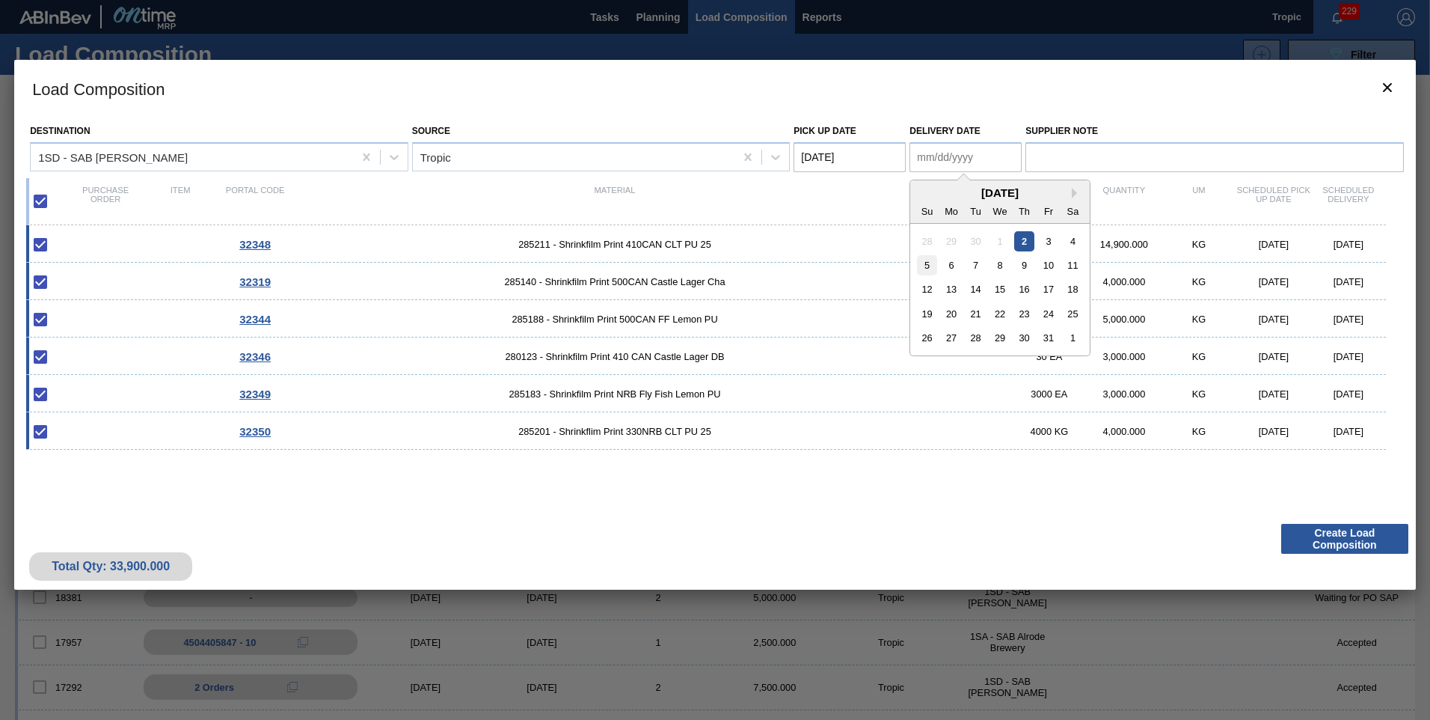
click at [929, 271] on div "5" at bounding box center [927, 265] width 20 height 20
type Date "[DATE]"
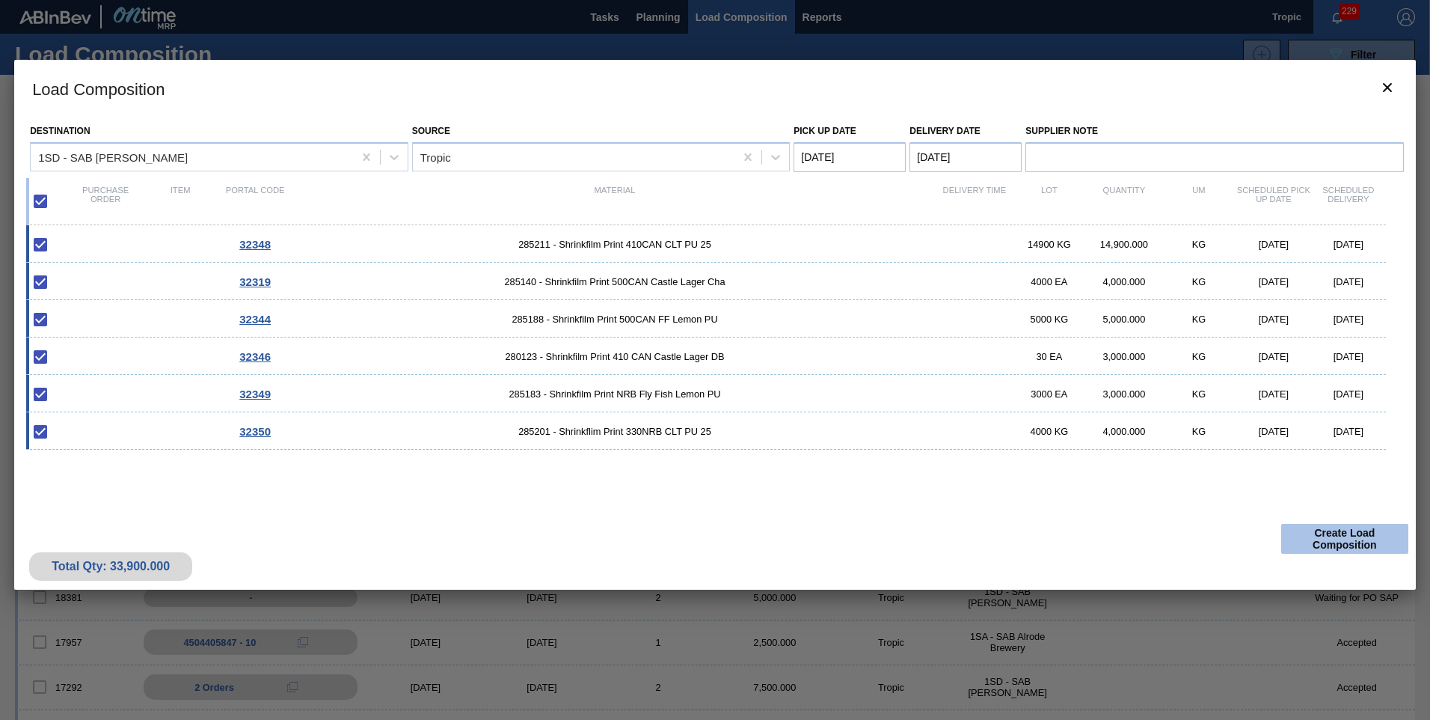
click at [1320, 542] on button "Create Load Composition" at bounding box center [1344, 539] width 127 height 30
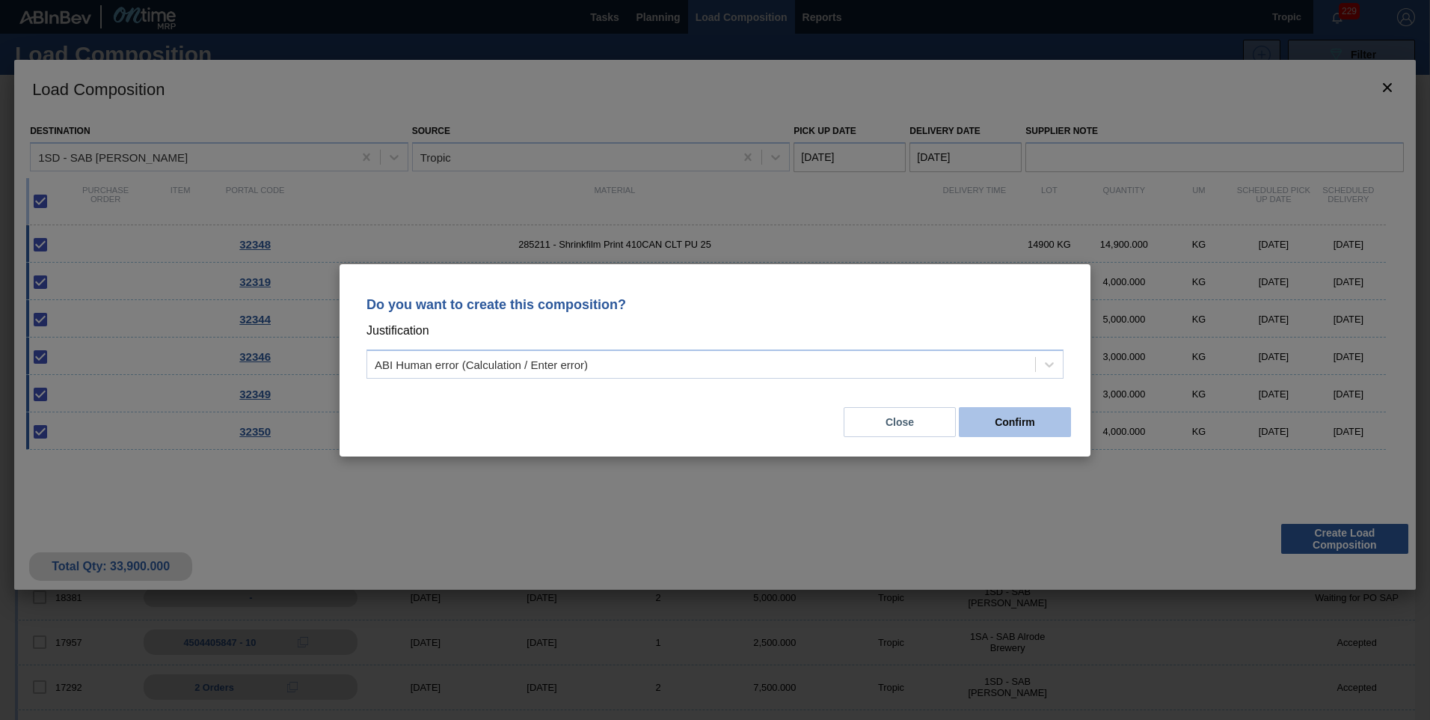
click at [1024, 432] on button "Confirm" at bounding box center [1015, 422] width 112 height 30
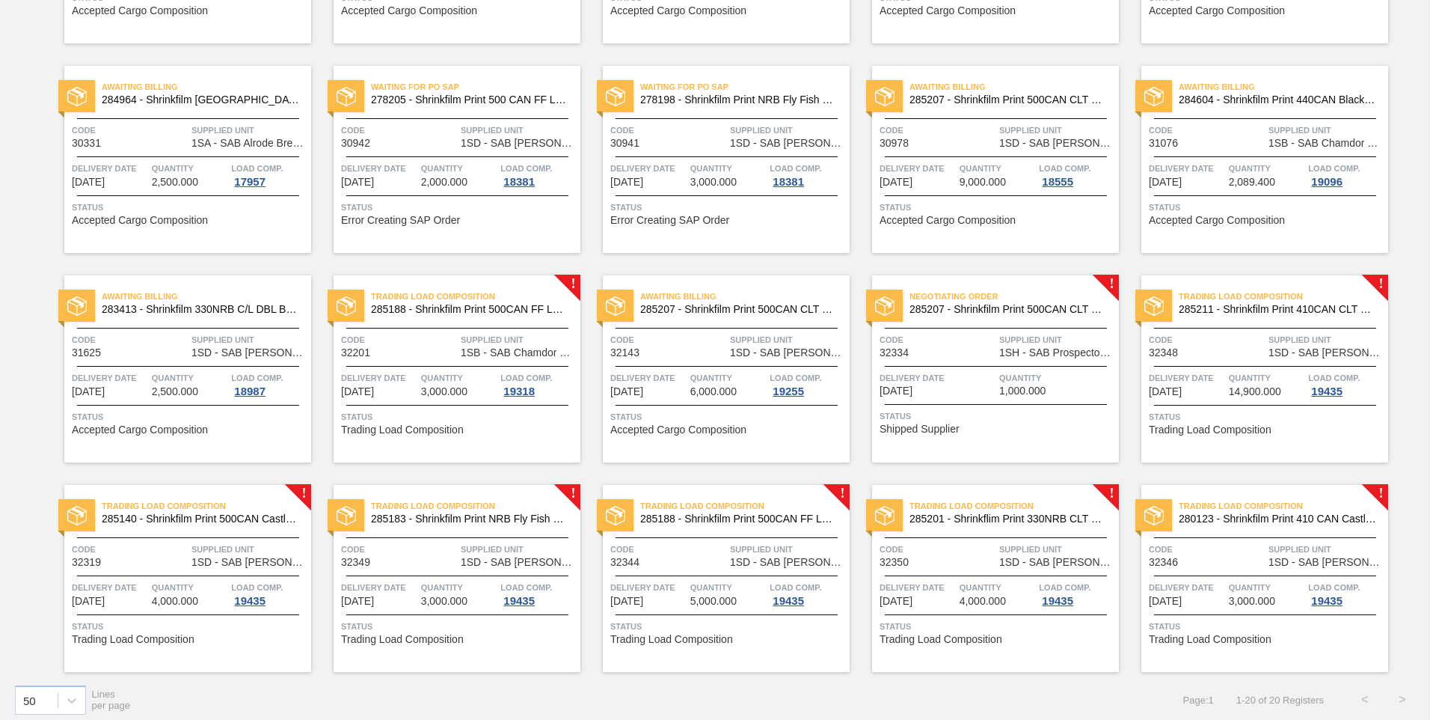
scroll to position [278, 0]
click at [981, 393] on div "Delivery Date [DATE]" at bounding box center [938, 382] width 116 height 26
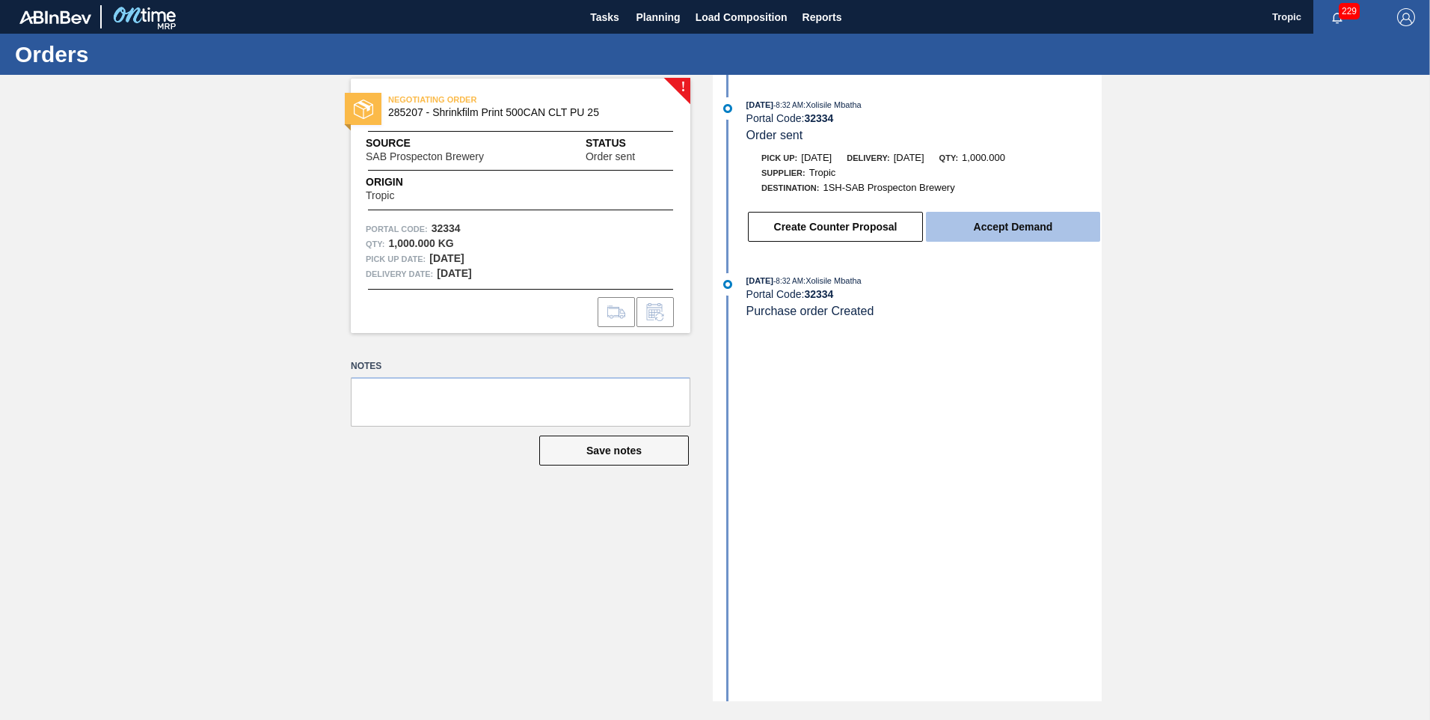
click at [975, 230] on button "Accept Demand" at bounding box center [1013, 227] width 174 height 30
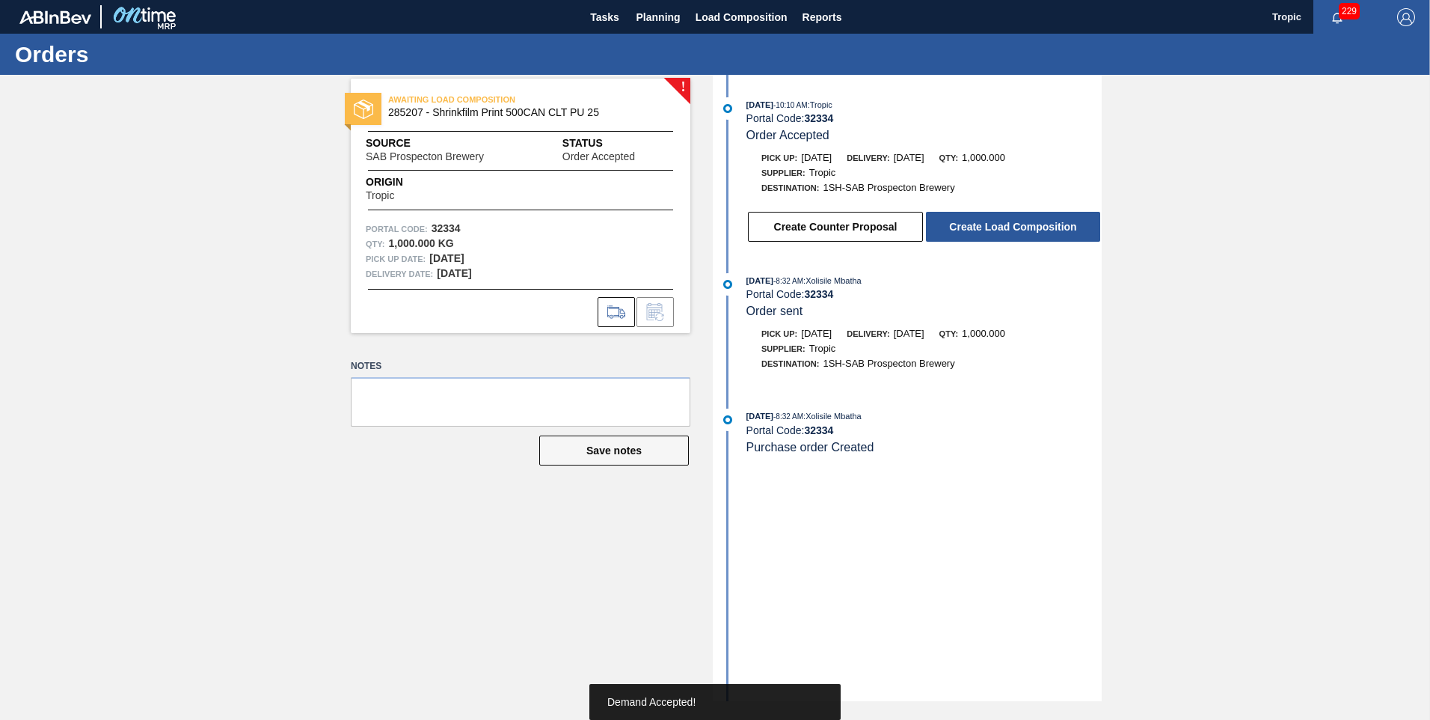
click at [975, 230] on button "Create Load Composition" at bounding box center [1013, 227] width 174 height 30
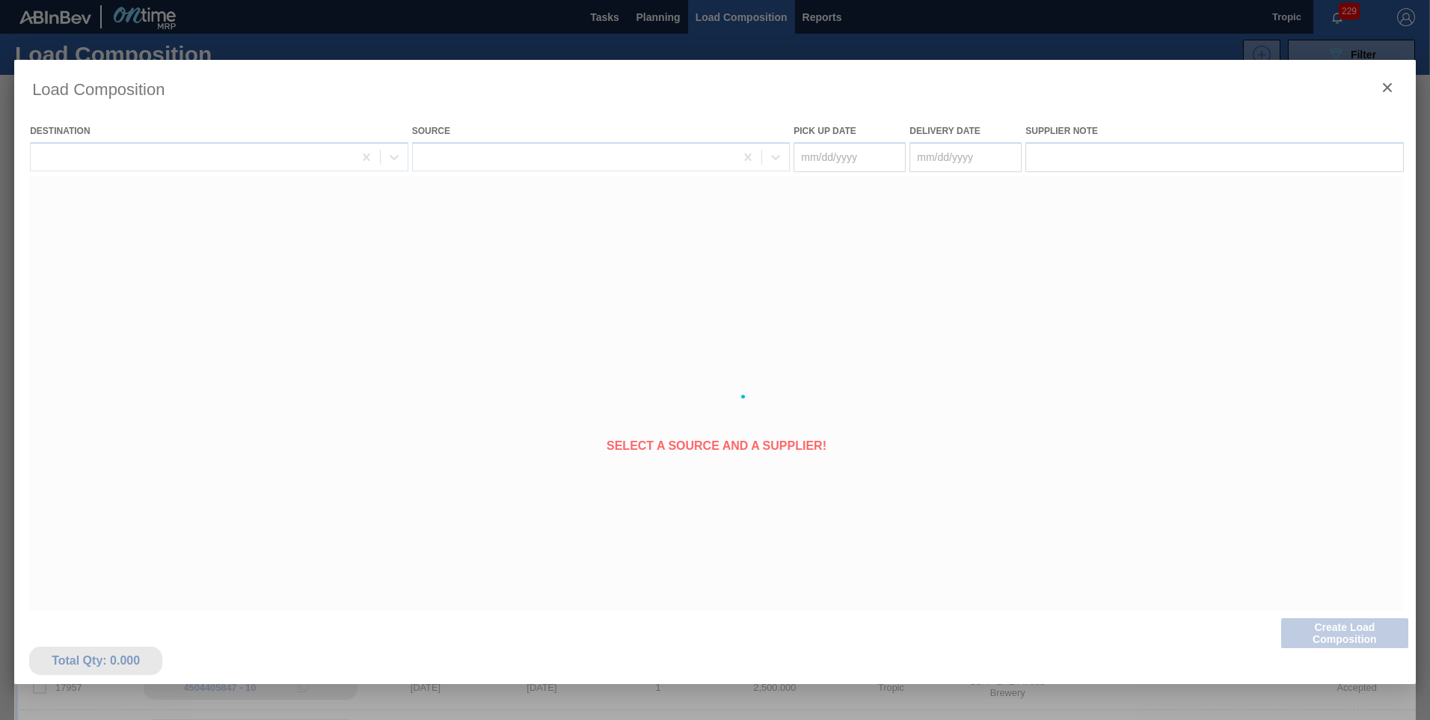
type Date "[DATE]"
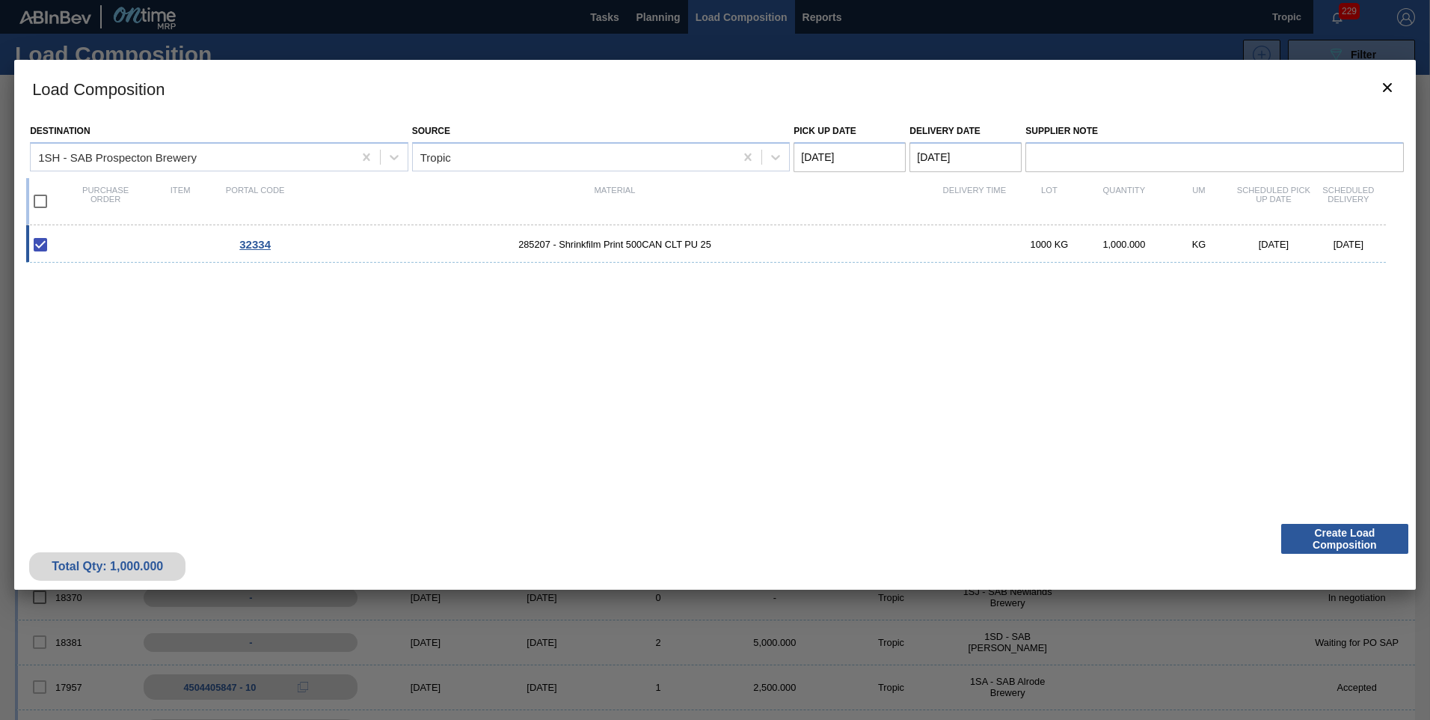
click at [40, 198] on input "checkbox" at bounding box center [40, 200] width 31 height 31
checkbox input "true"
click at [872, 153] on Date "[DATE]" at bounding box center [850, 157] width 112 height 30
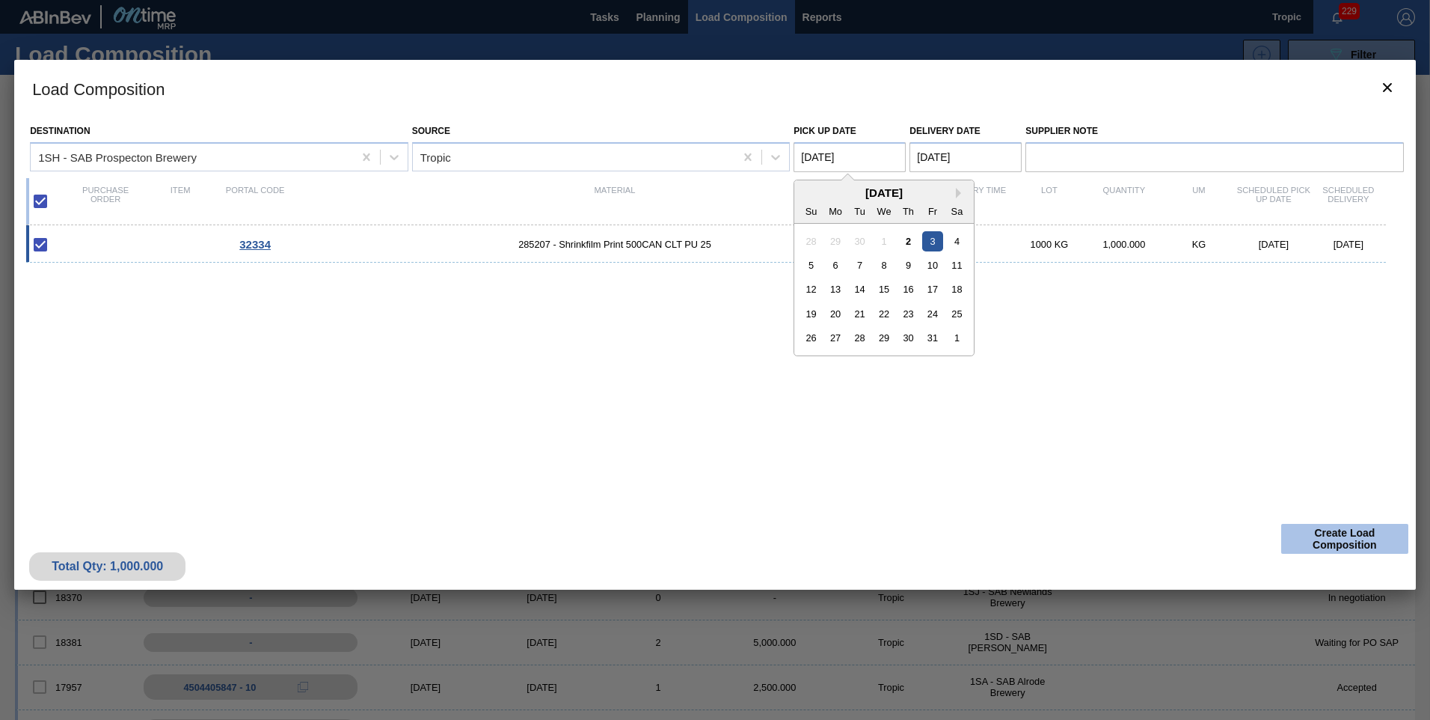
click at [1329, 539] on button "Create Load Composition" at bounding box center [1344, 539] width 127 height 30
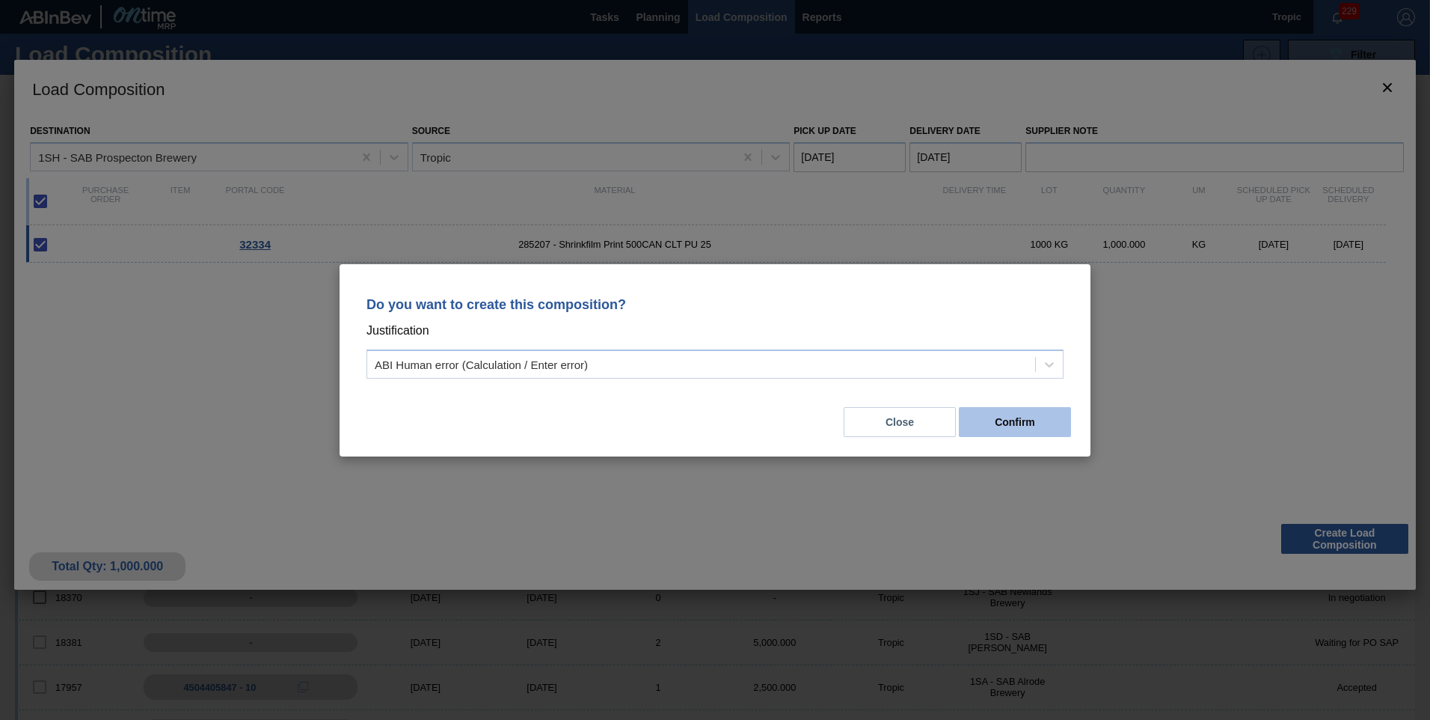
click at [1061, 434] on button "Confirm" at bounding box center [1015, 422] width 112 height 30
